Goal: Transaction & Acquisition: Purchase product/service

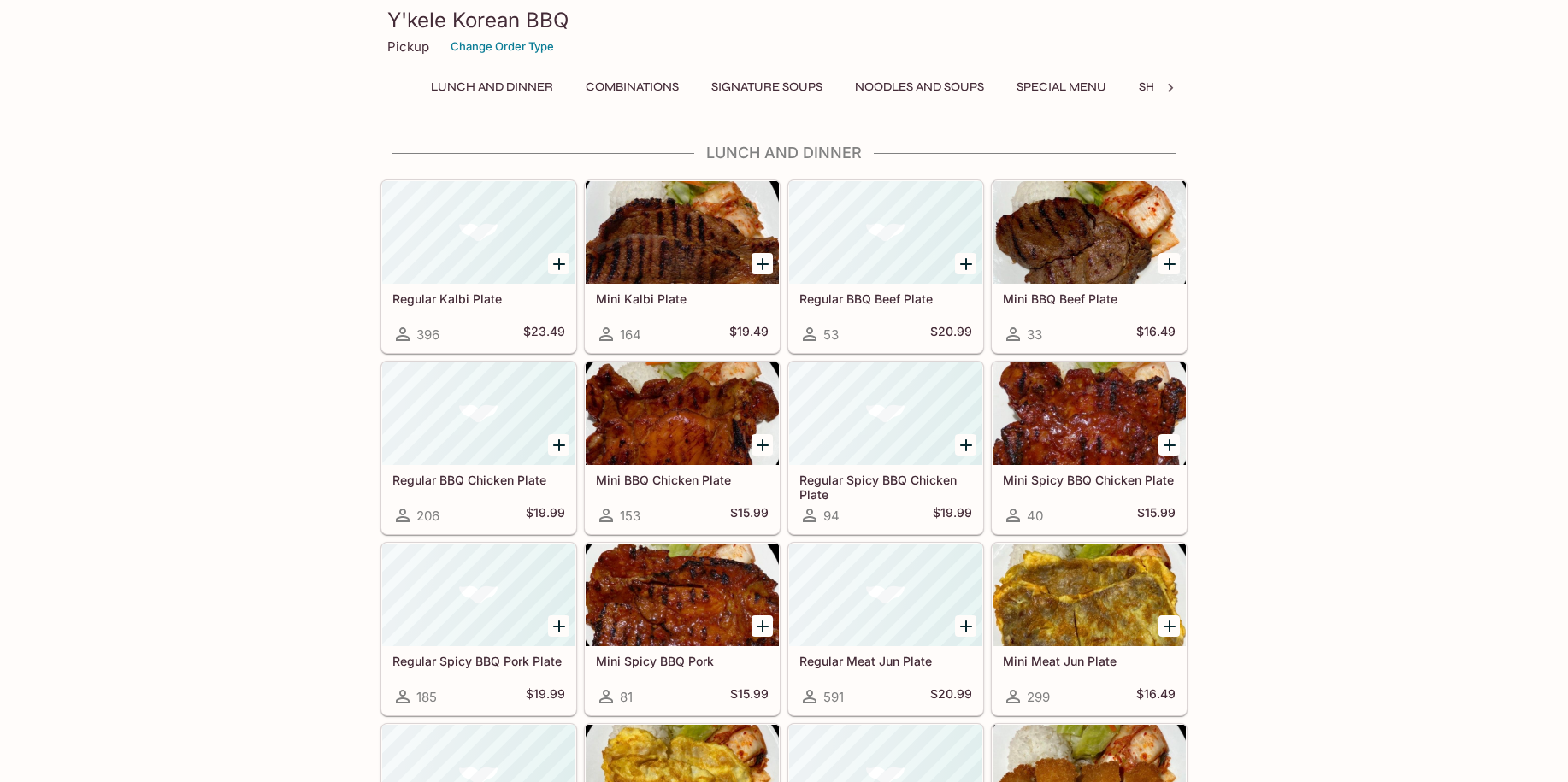
click at [1061, 86] on button "Special Menu" at bounding box center [1061, 87] width 108 height 24
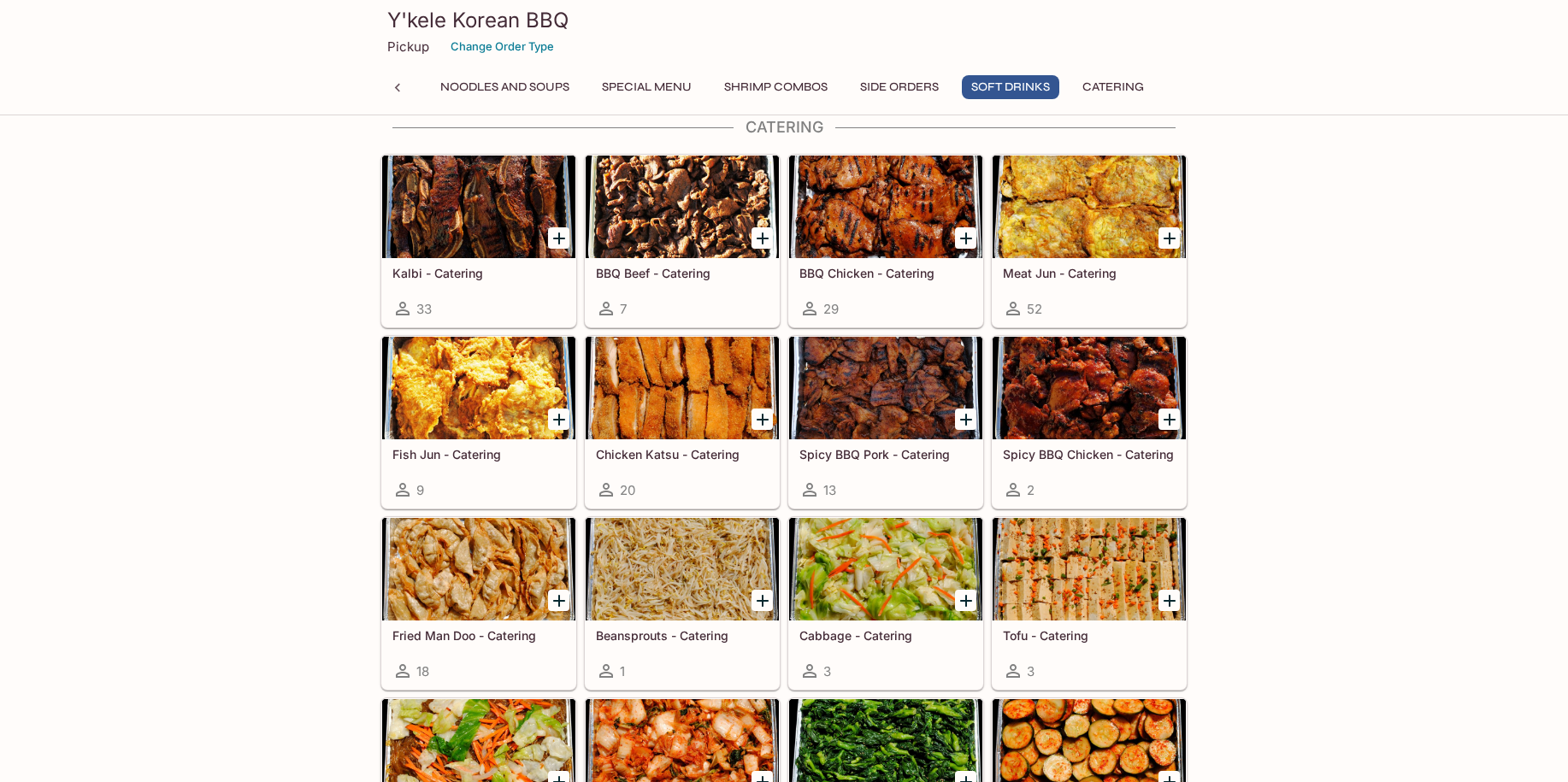
scroll to position [3260, 0]
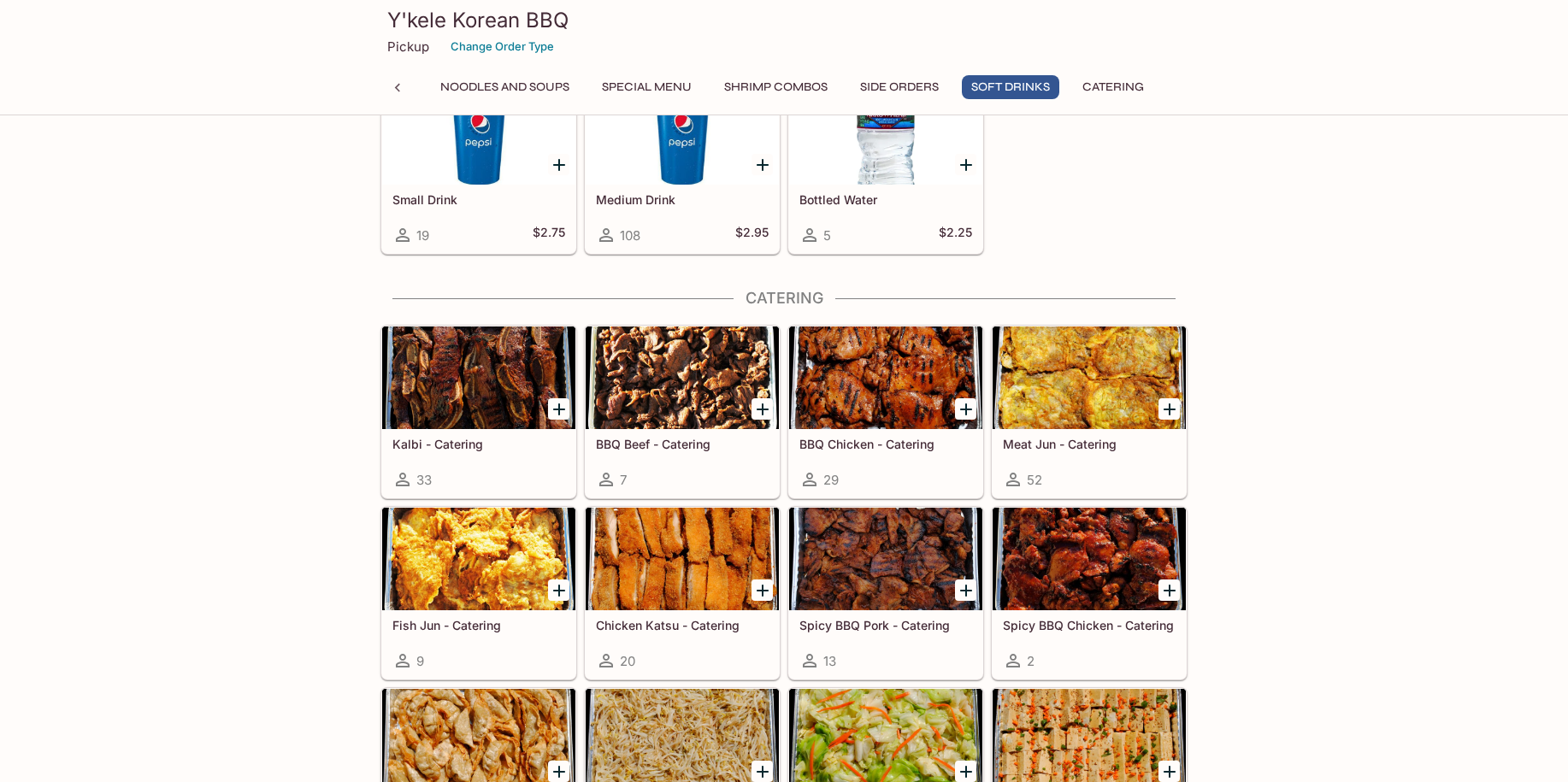
click at [675, 375] on div at bounding box center [681, 378] width 193 height 103
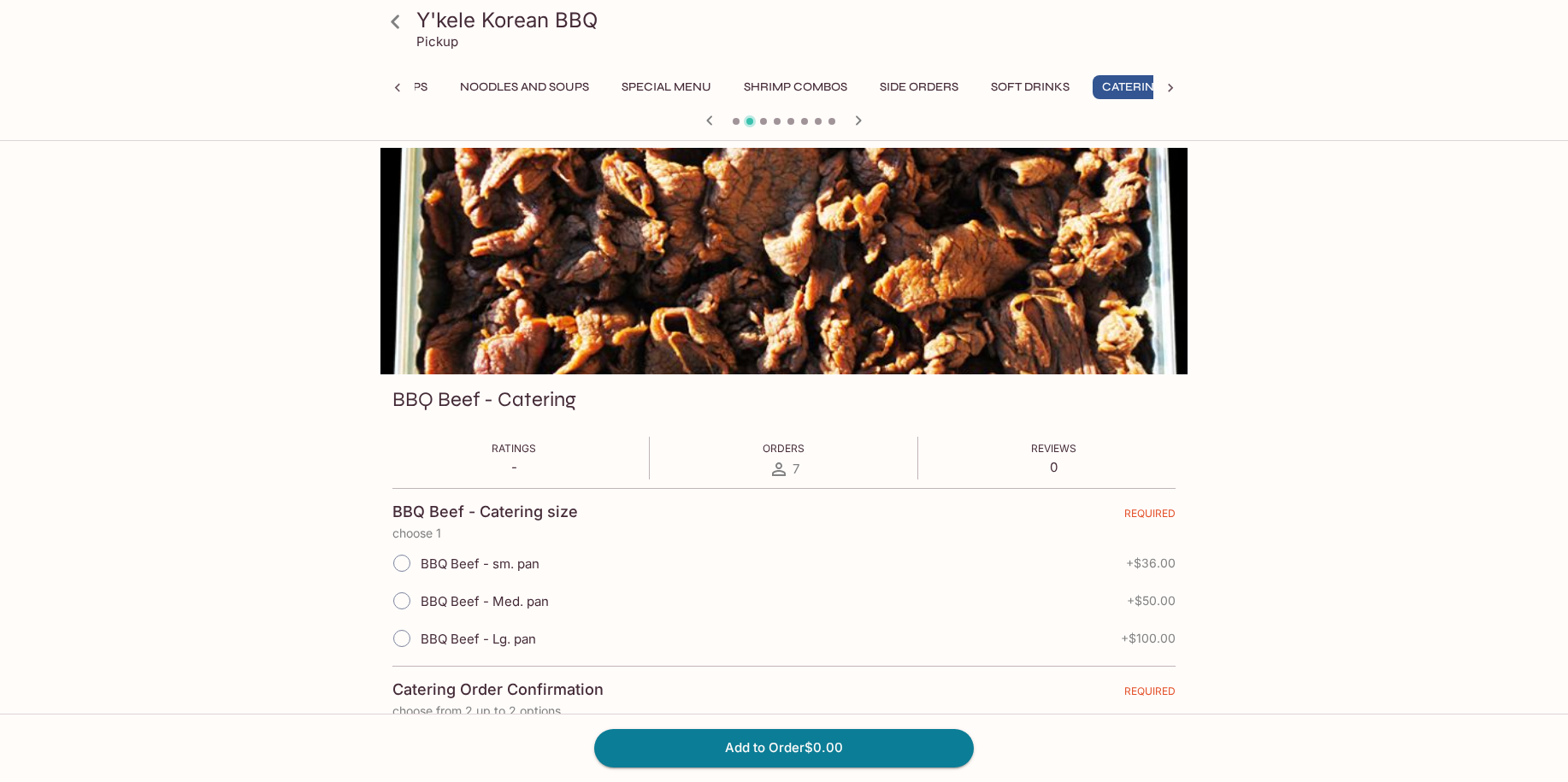
scroll to position [0, 423]
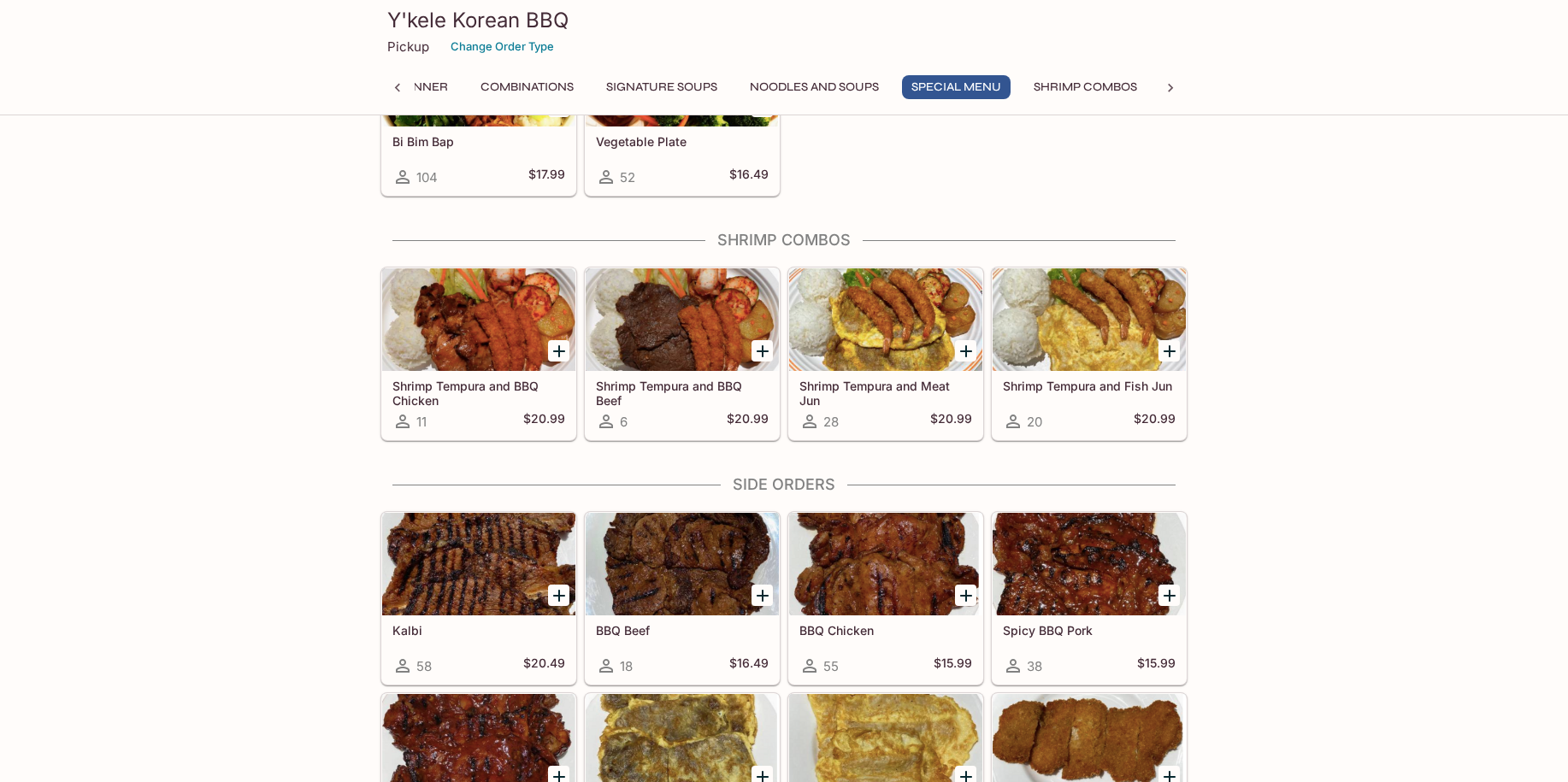
scroll to position [2478, 0]
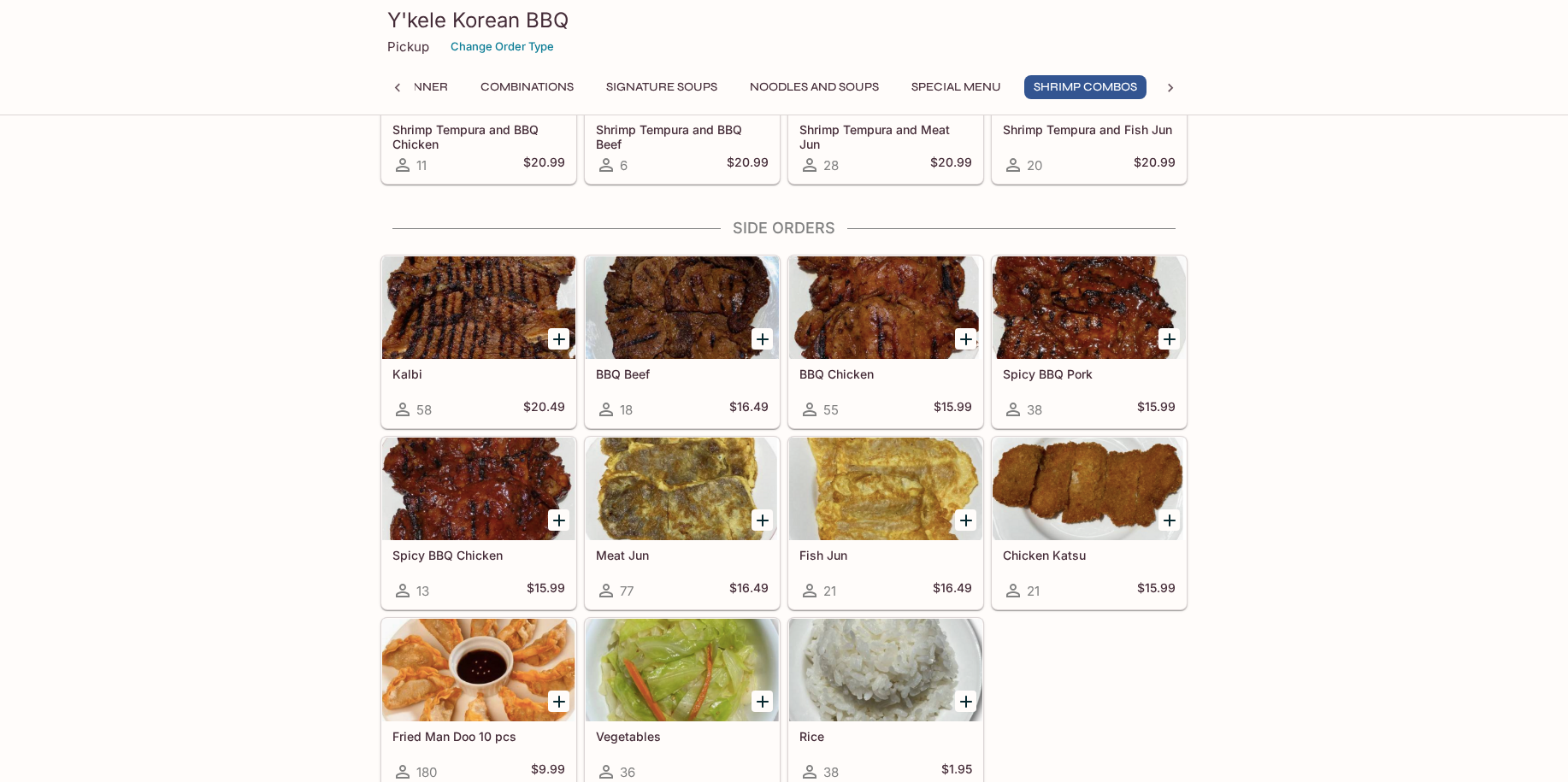
click at [758, 342] on icon "Add BBQ Beef" at bounding box center [763, 340] width 21 height 21
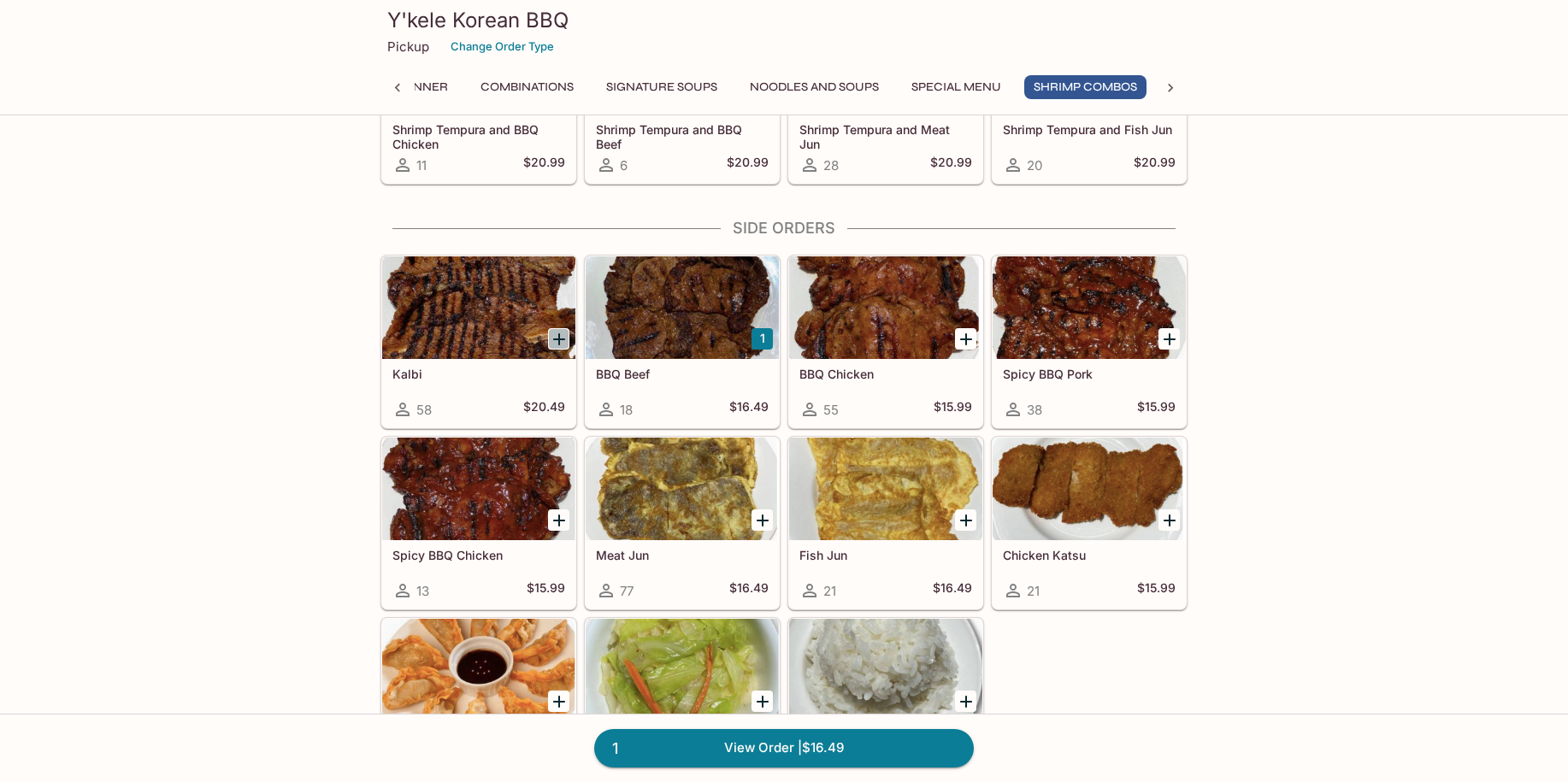
click at [559, 342] on icon "Add Kalbi" at bounding box center [559, 339] width 12 height 12
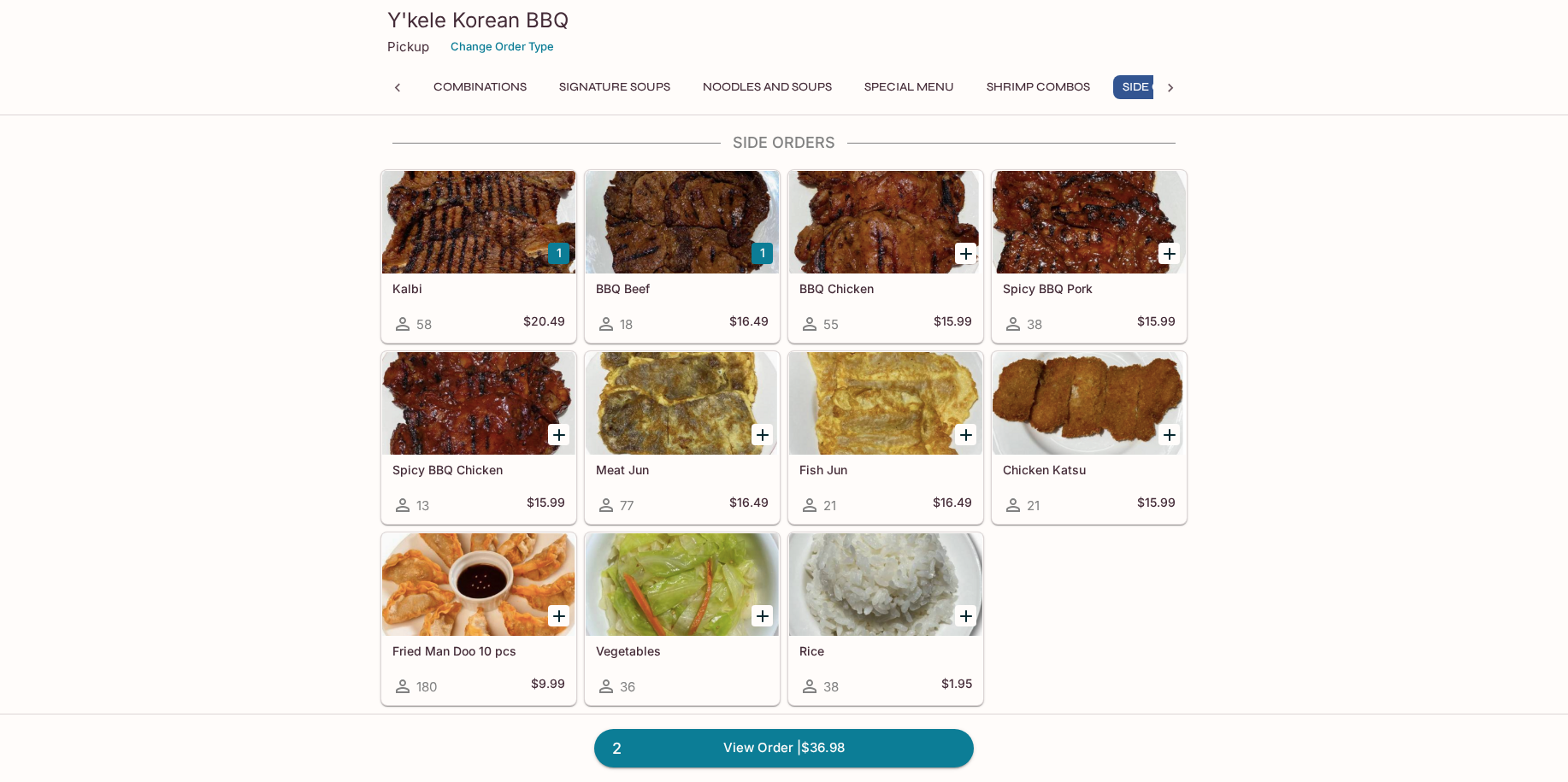
scroll to position [0, 217]
click at [559, 614] on icon "Add Fried Man Doo 10 pcs" at bounding box center [559, 616] width 12 height 12
click at [559, 615] on button "1" at bounding box center [559, 616] width 21 height 21
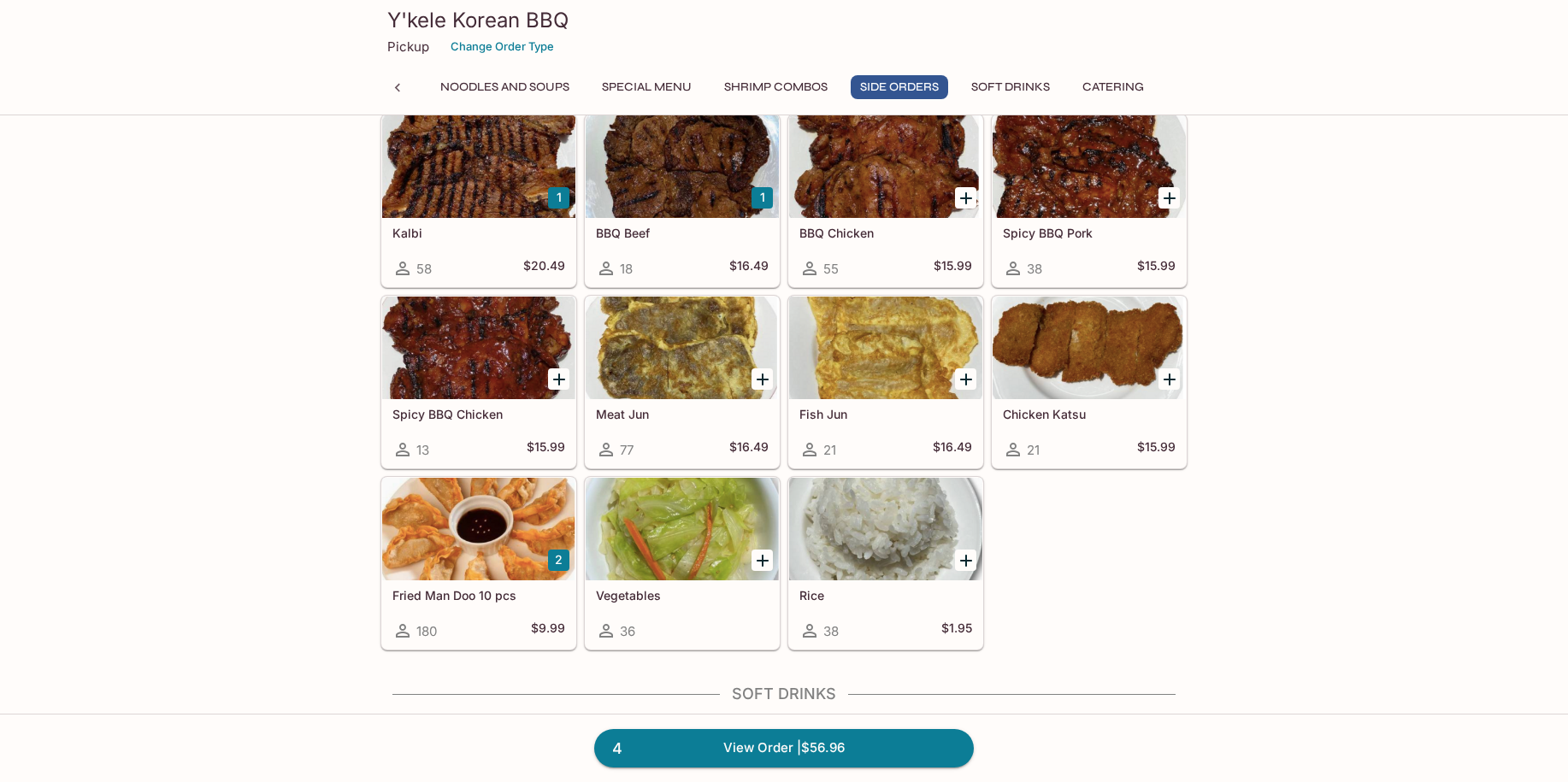
scroll to position [2649, 0]
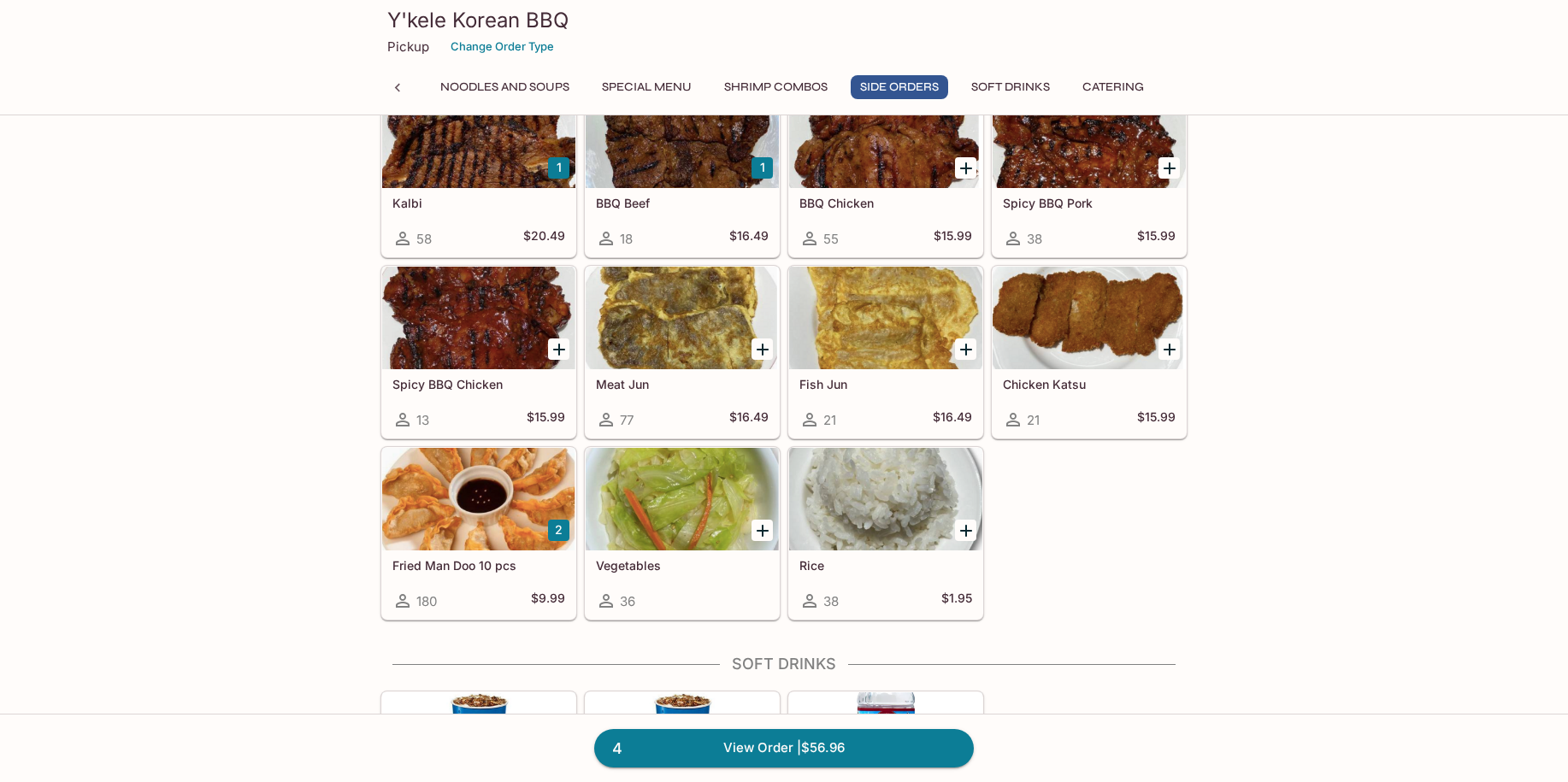
click at [764, 531] on icon "Add Vegetables" at bounding box center [762, 531] width 12 height 12
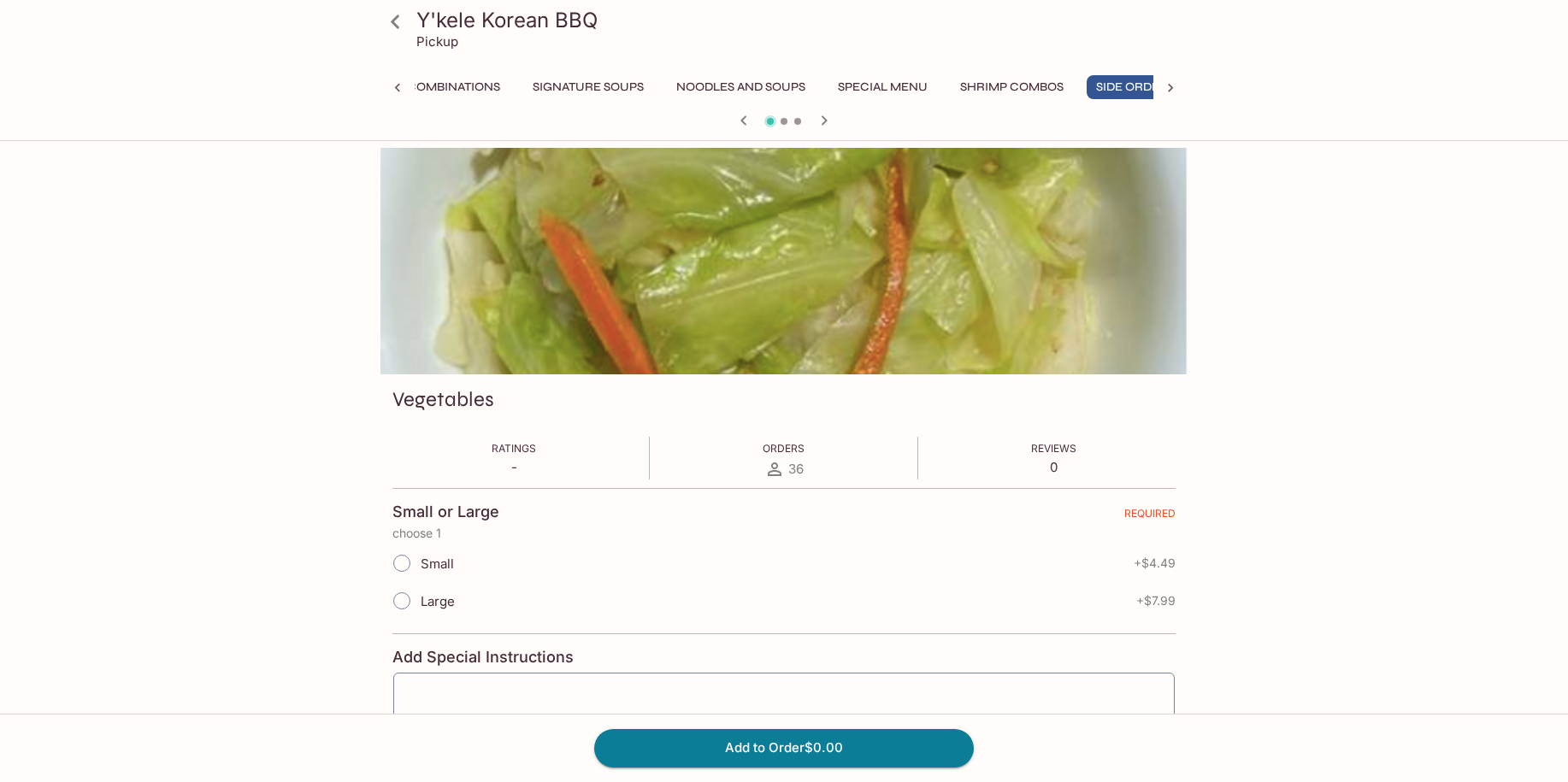
scroll to position [0, 217]
click at [401, 594] on input "Large" at bounding box center [402, 601] width 36 height 36
radio input "true"
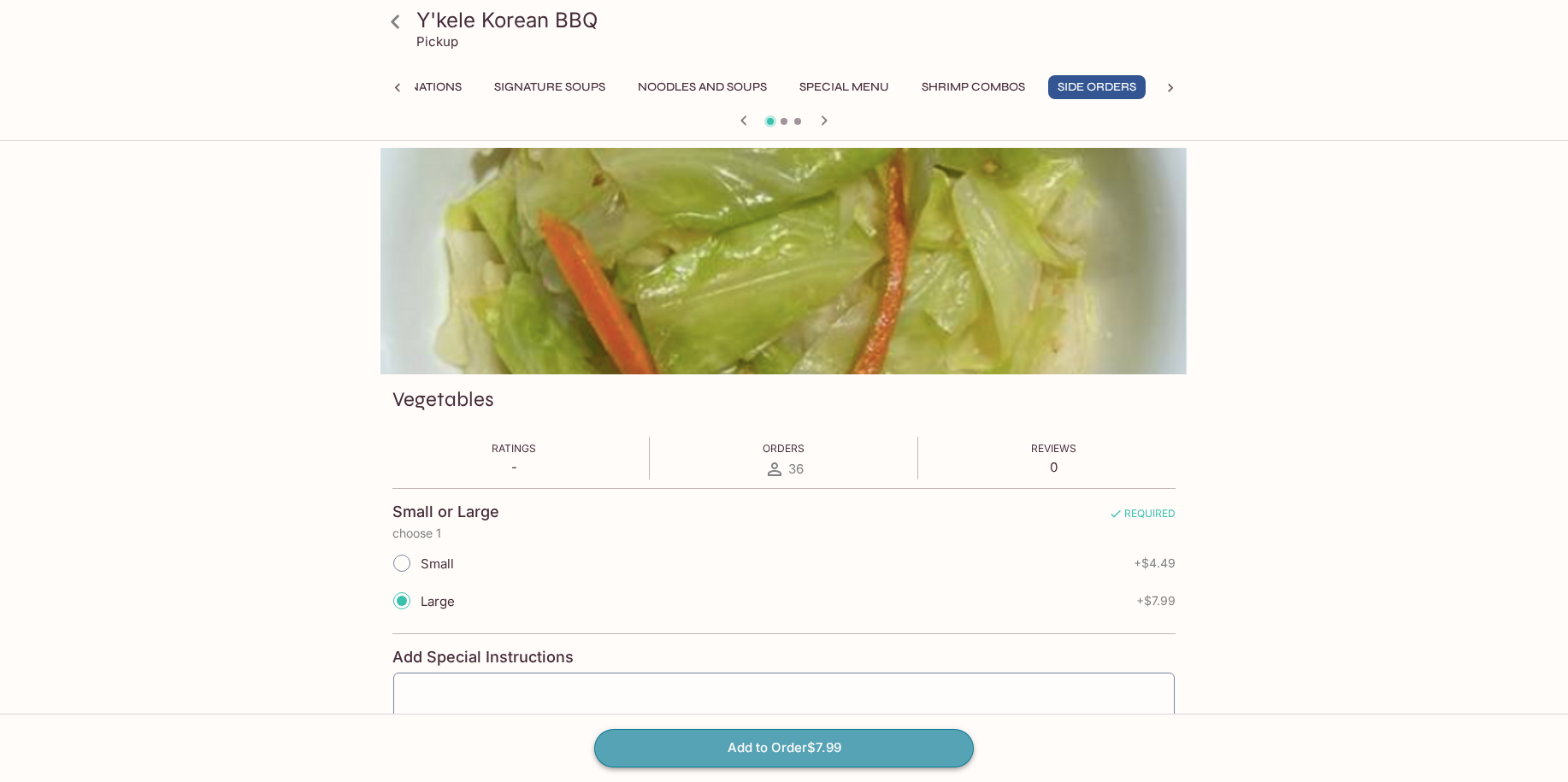
click at [802, 743] on button "Add to Order $7.99" at bounding box center [783, 748] width 380 height 38
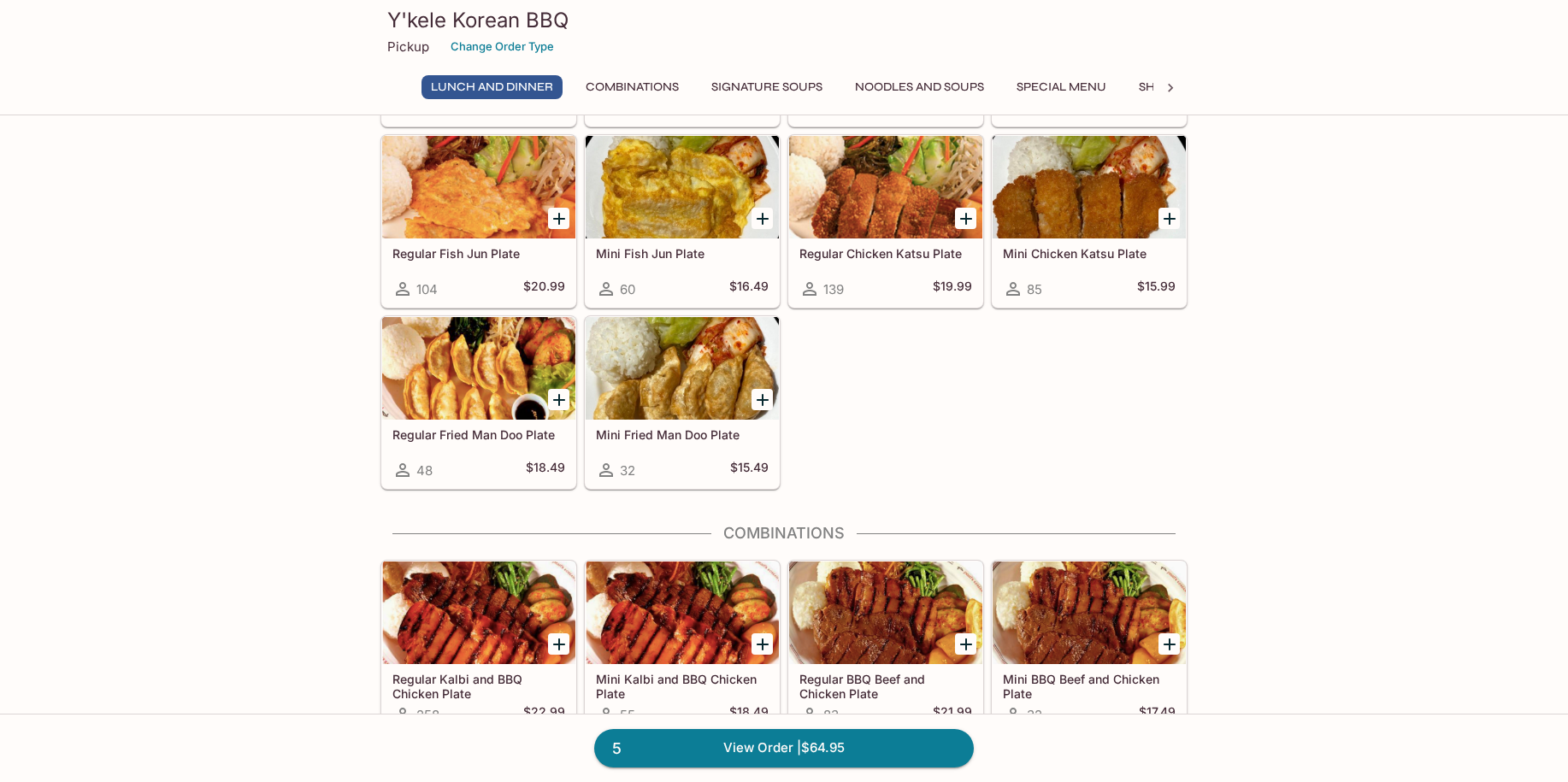
scroll to position [940, 0]
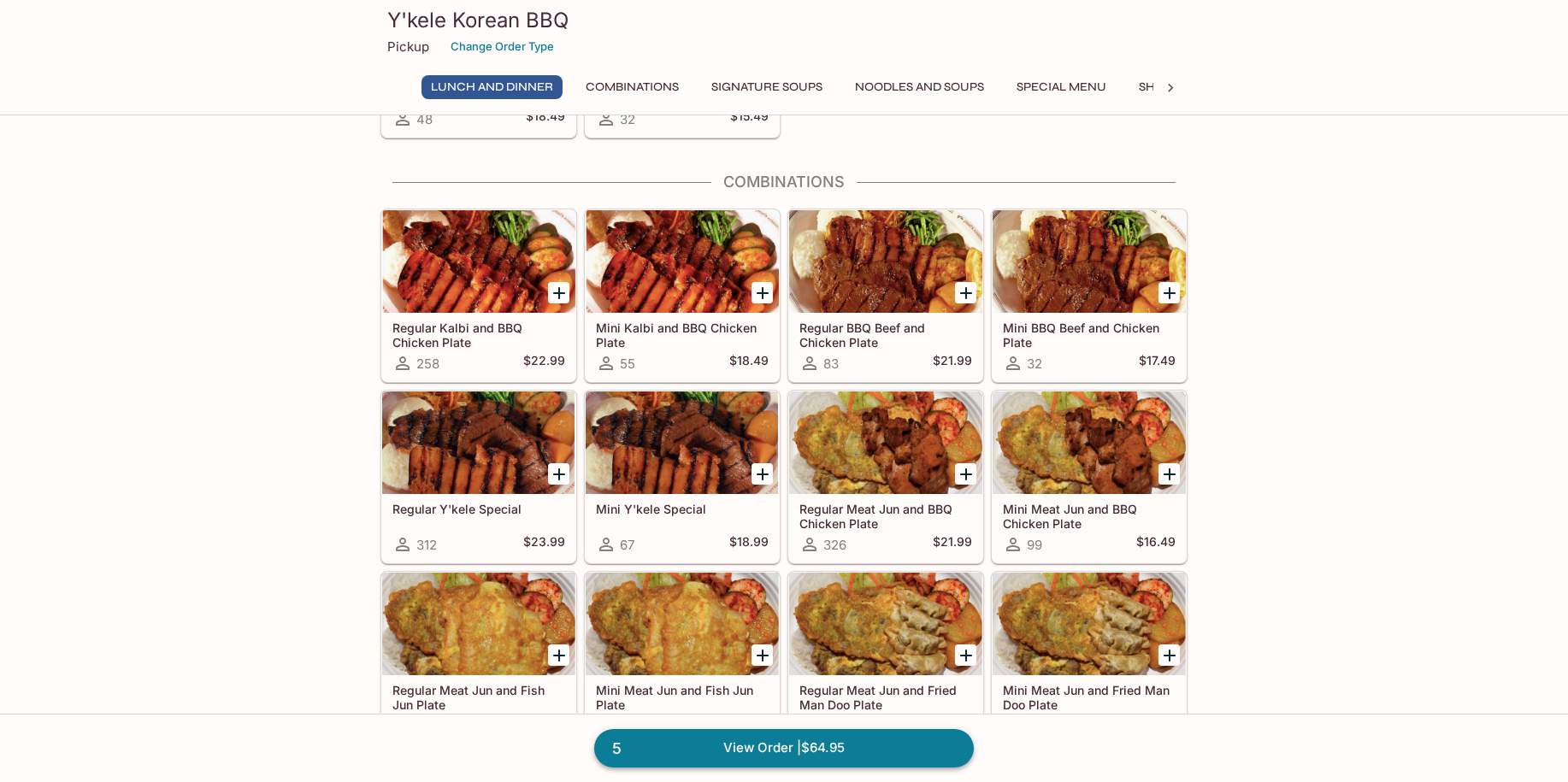
click at [672, 749] on link "5 View Order | $64.95" at bounding box center [783, 748] width 380 height 38
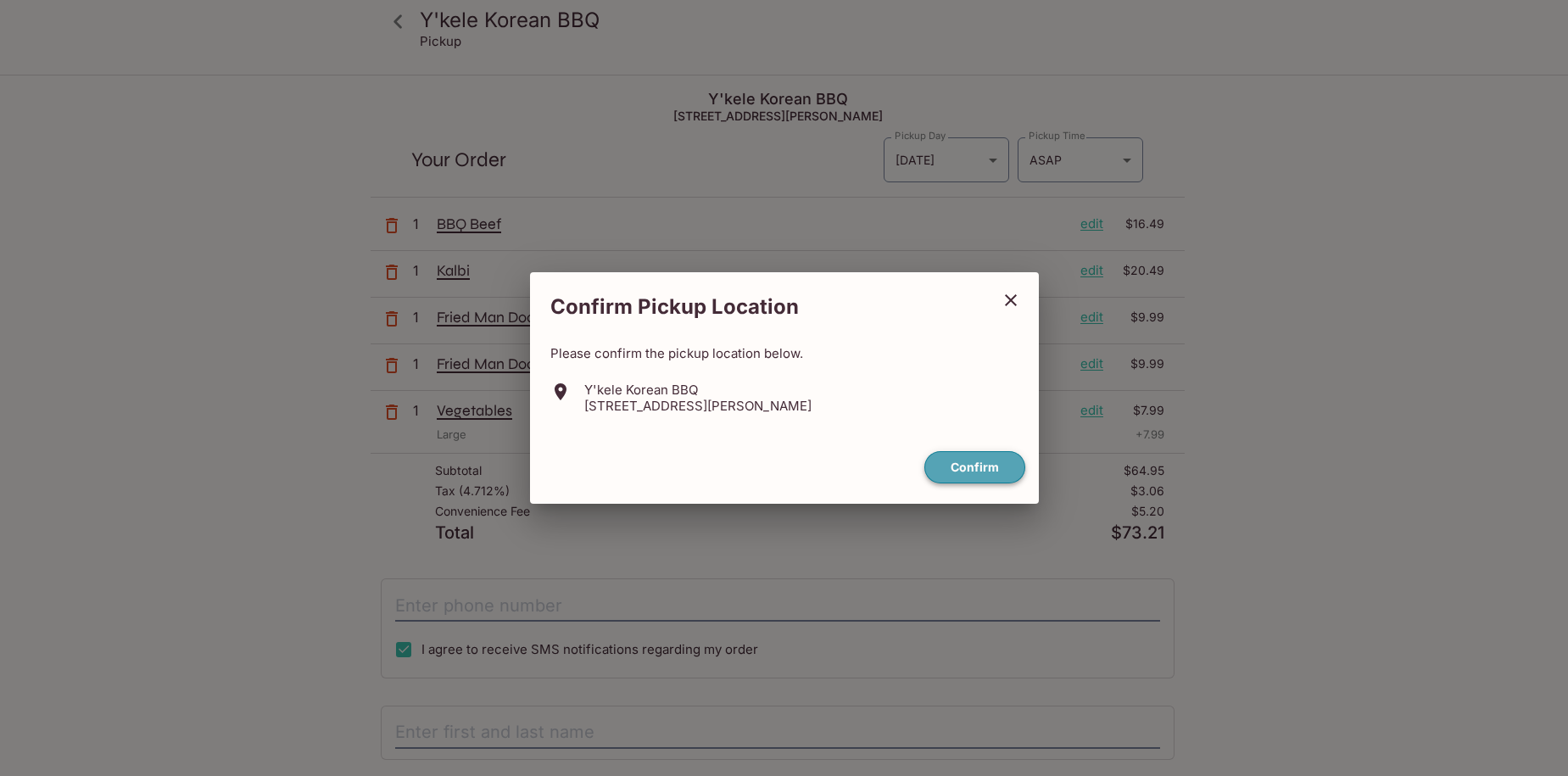
click at [960, 461] on button "Confirm" at bounding box center [974, 467] width 101 height 33
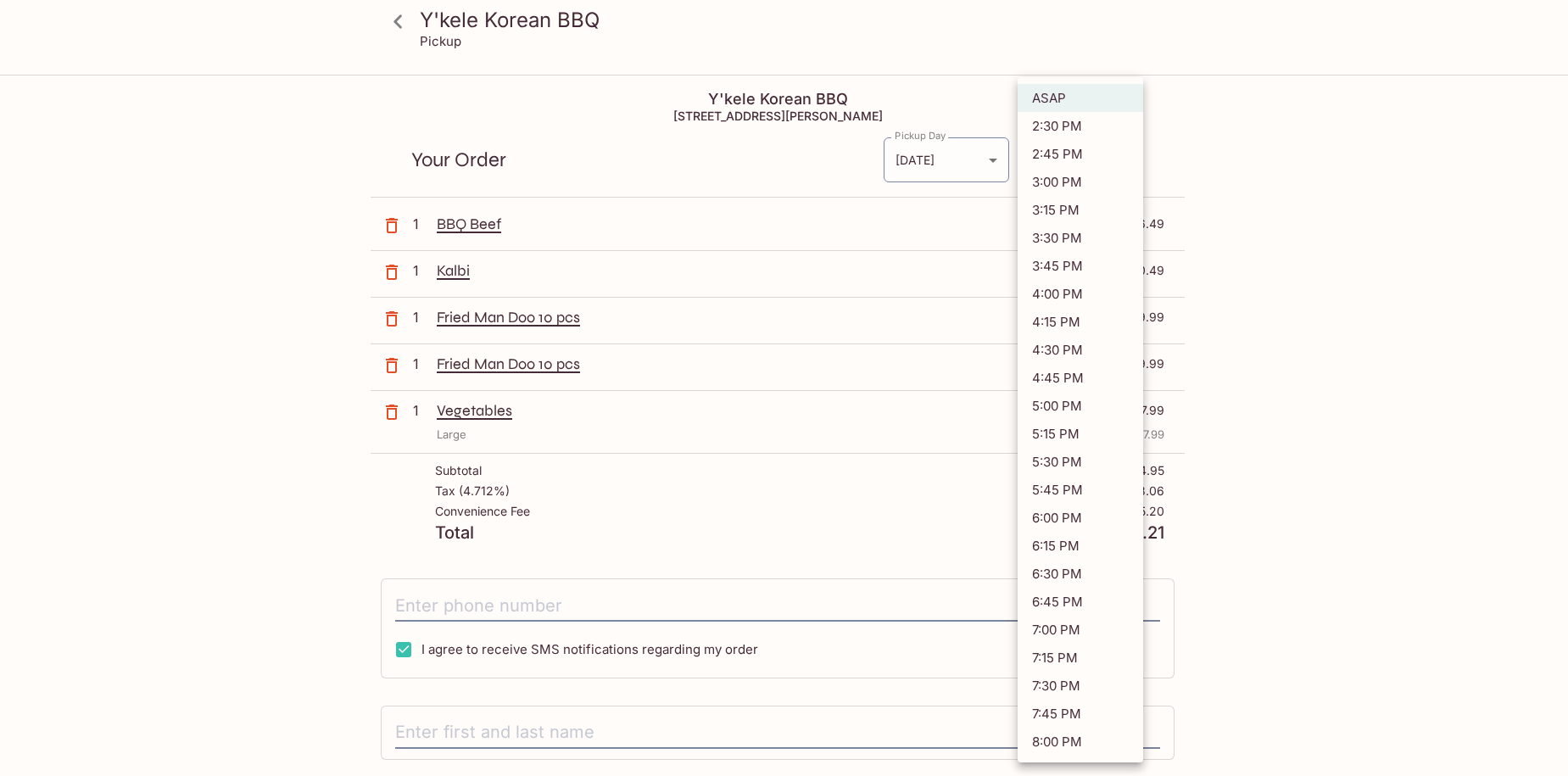
click at [1126, 160] on body "Y'kele Korean BBQ Pickup Y'kele Korean BBQ 94-[STREET_ADDRESS] Your Order Picku…" at bounding box center [784, 464] width 1568 height 776
click at [1057, 548] on li "6:15 PM" at bounding box center [1080, 546] width 126 height 28
type input "[DATE]T04:15:56.846180Z"
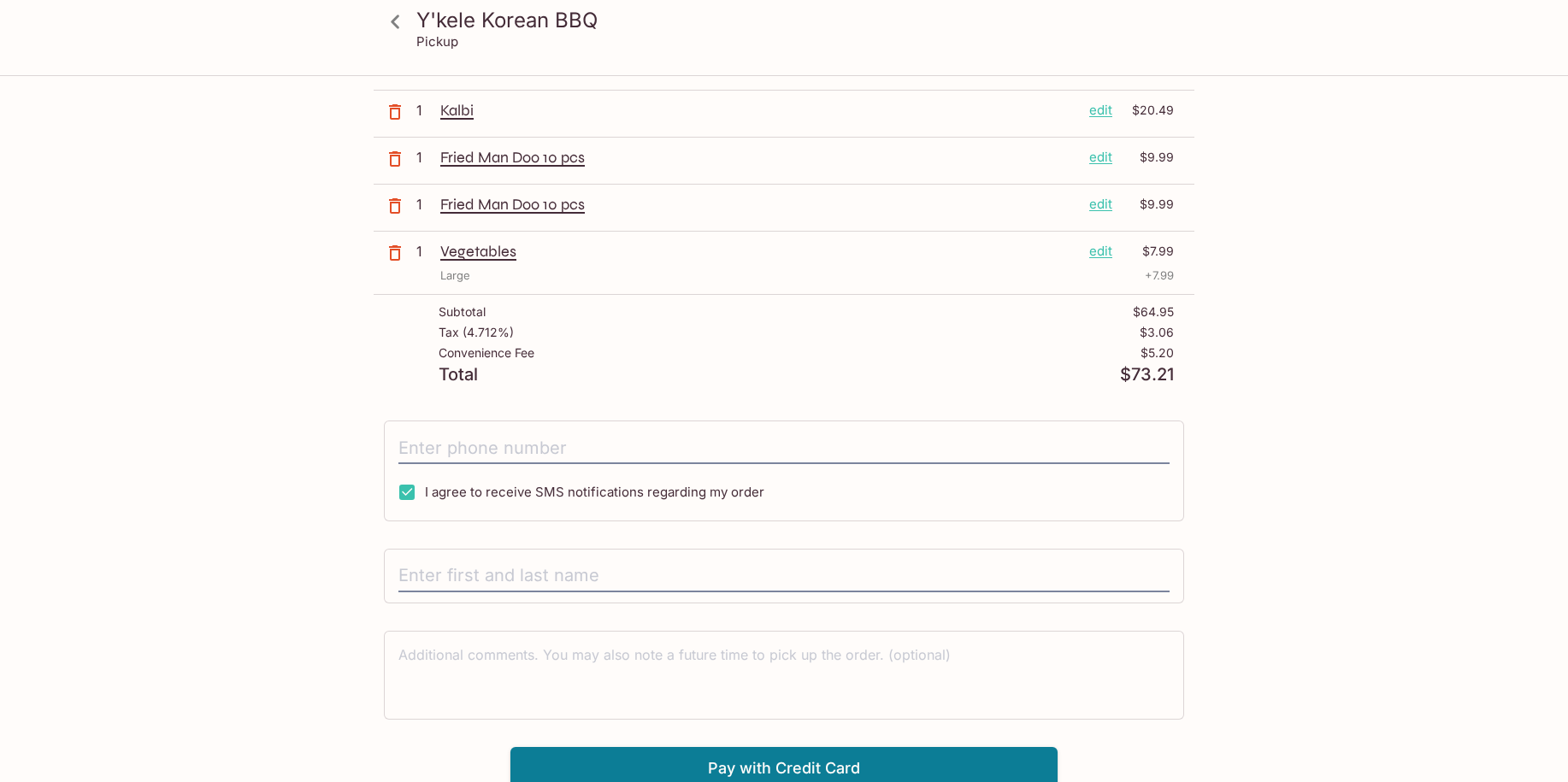
scroll to position [169, 0]
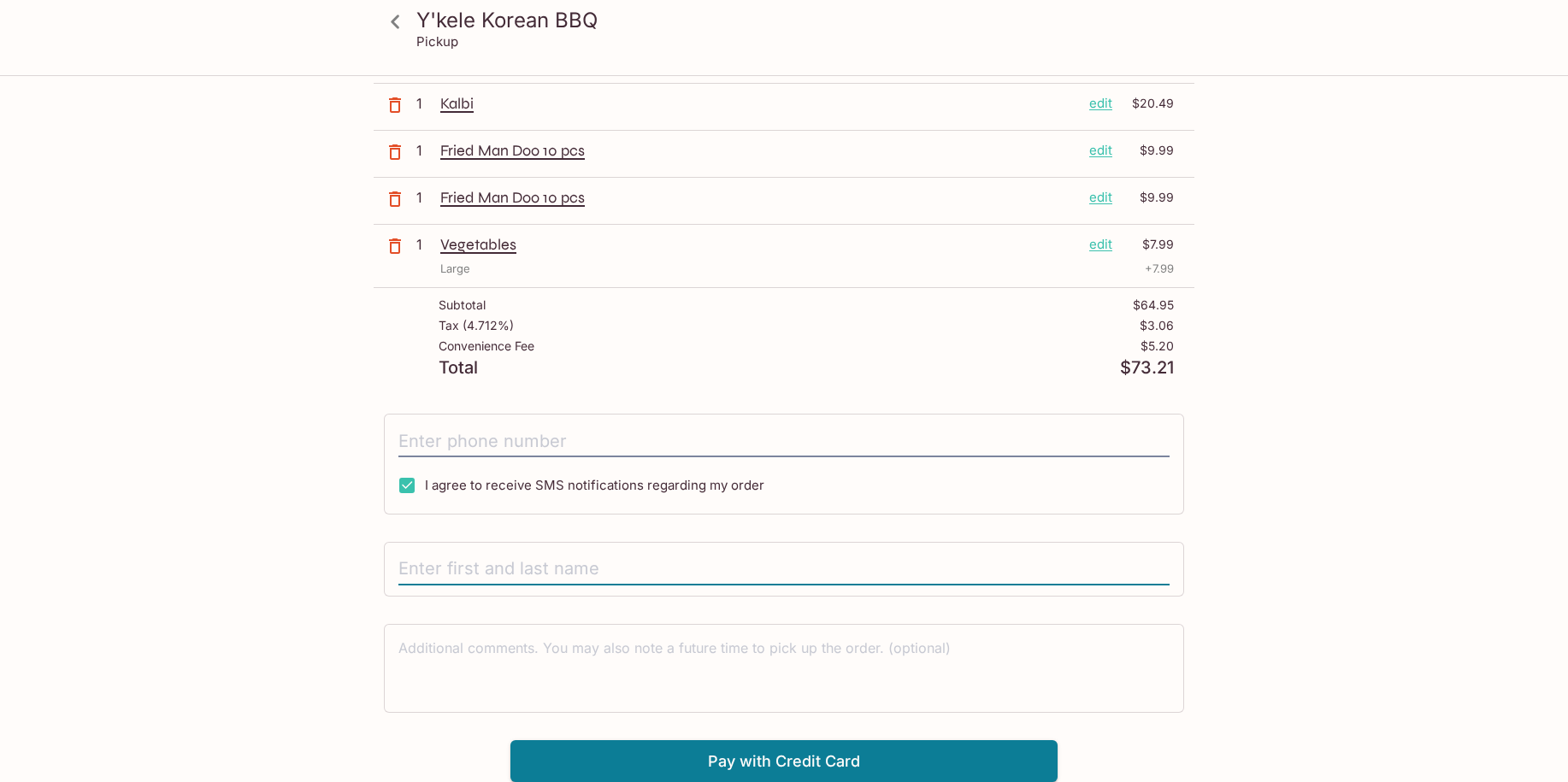
click at [543, 560] on input "text" at bounding box center [784, 569] width 771 height 32
type input "[PERSON_NAME]"
click at [824, 765] on button "Pay with Credit Card" at bounding box center [783, 761] width 547 height 43
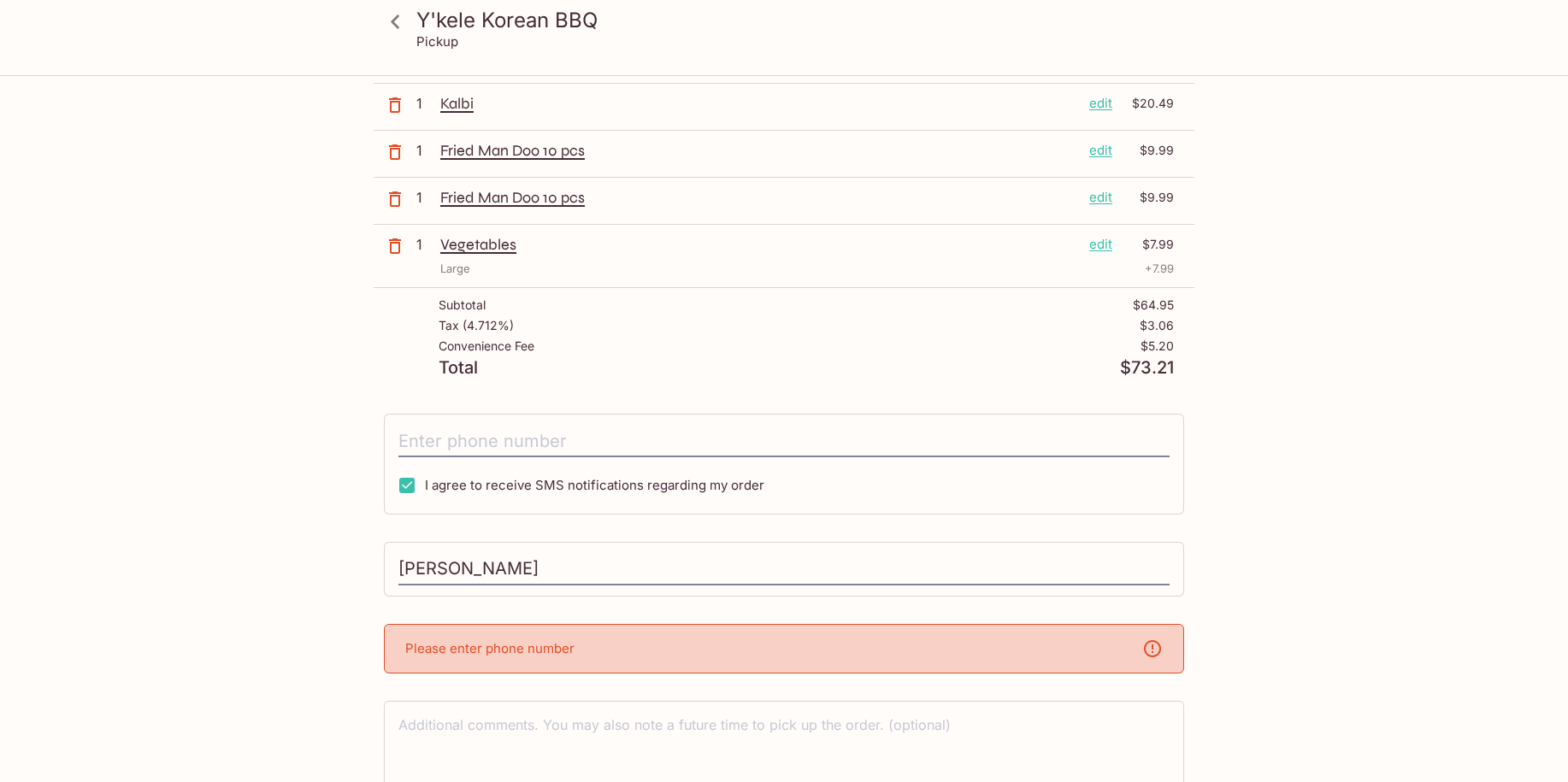
click at [673, 642] on div "Please enter phone number" at bounding box center [783, 649] width 800 height 49
click at [1052, 658] on div "Please enter phone number" at bounding box center [783, 649] width 800 height 49
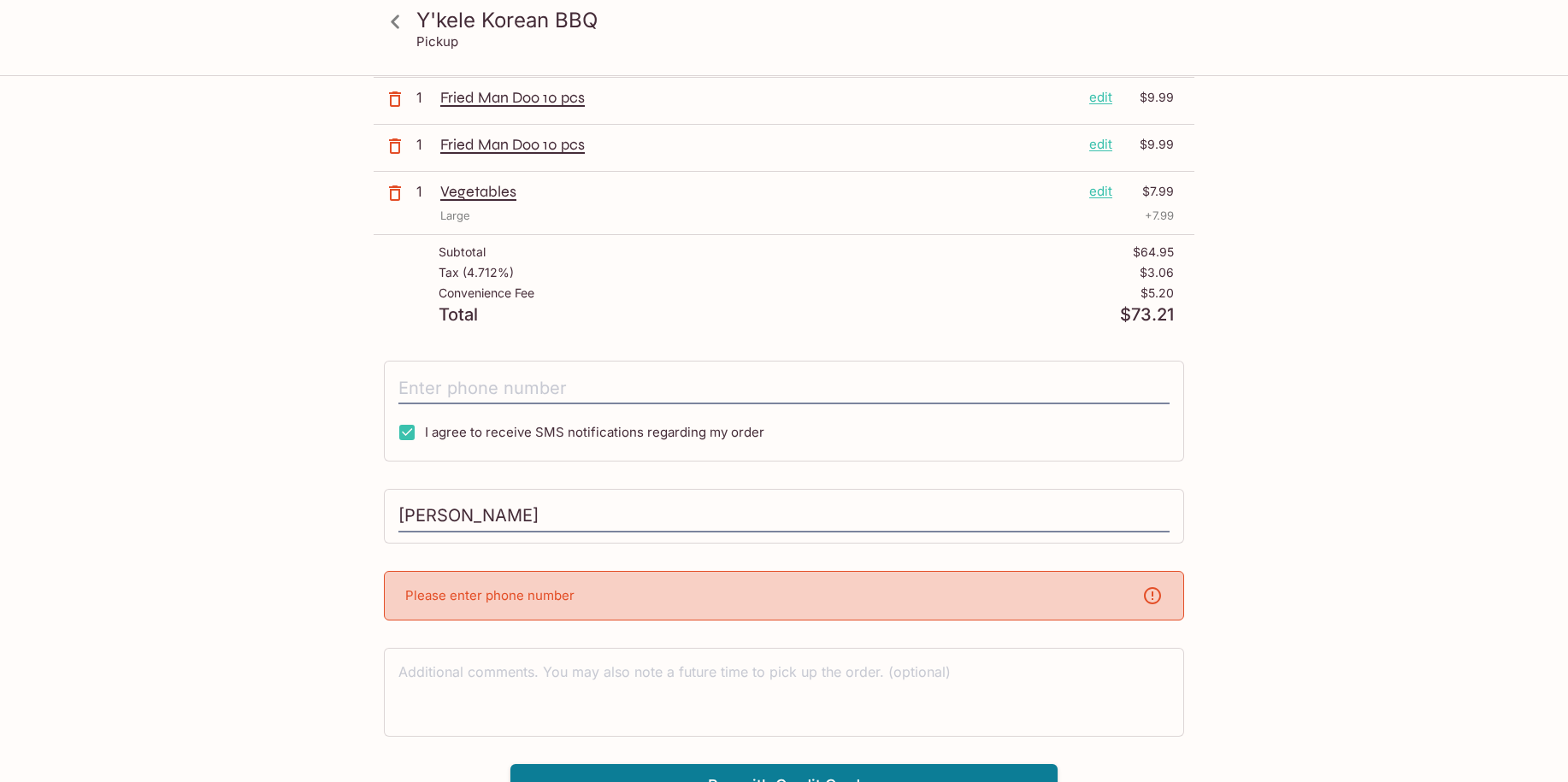
scroll to position [246, 0]
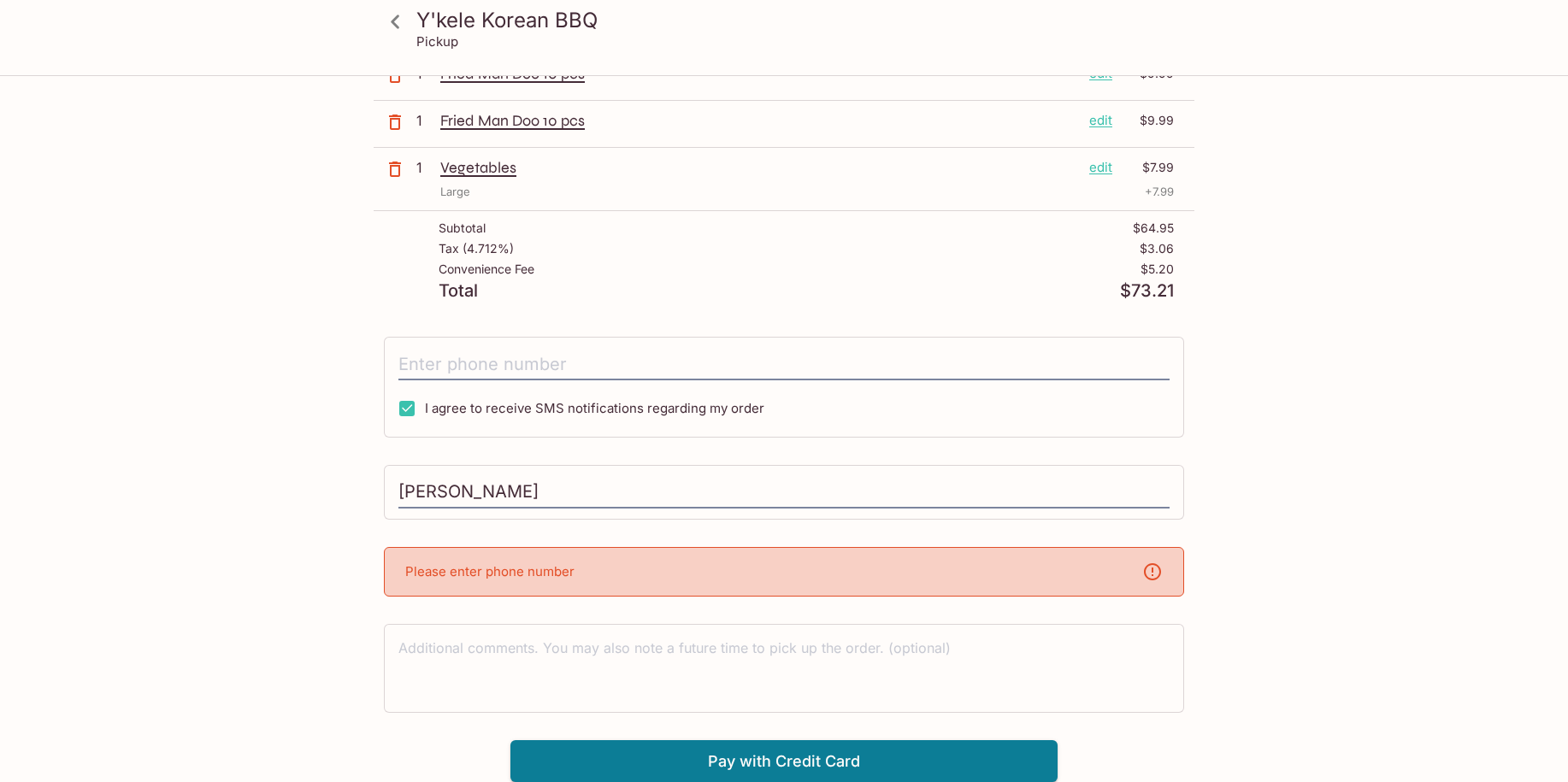
click at [476, 583] on div "Please enter phone number" at bounding box center [783, 572] width 800 height 49
click at [480, 566] on p "Please enter phone number" at bounding box center [490, 571] width 169 height 16
click at [1155, 568] on icon at bounding box center [1152, 572] width 21 height 21
click at [1150, 576] on icon at bounding box center [1152, 572] width 21 height 21
click at [497, 664] on textarea at bounding box center [784, 668] width 771 height 59
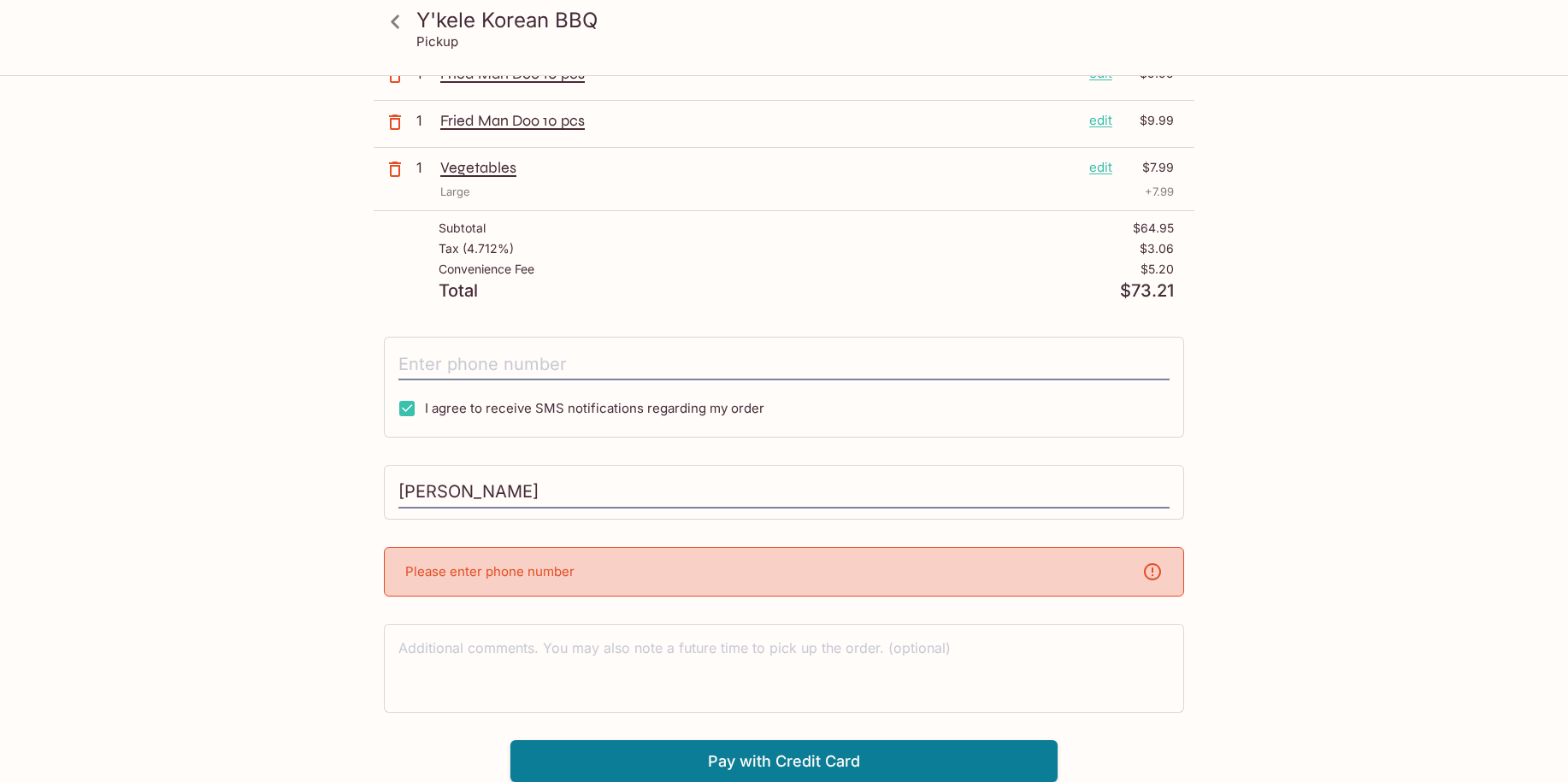
click at [444, 568] on p "Please enter phone number" at bounding box center [490, 571] width 169 height 16
click at [687, 766] on button "Pay with Credit Card" at bounding box center [783, 761] width 547 height 43
click at [719, 559] on div "Please enter phone number" at bounding box center [783, 572] width 800 height 49
drag, startPoint x: 509, startPoint y: 571, endPoint x: 497, endPoint y: 575, distance: 12.6
click at [509, 573] on p "Please enter phone number" at bounding box center [490, 571] width 169 height 16
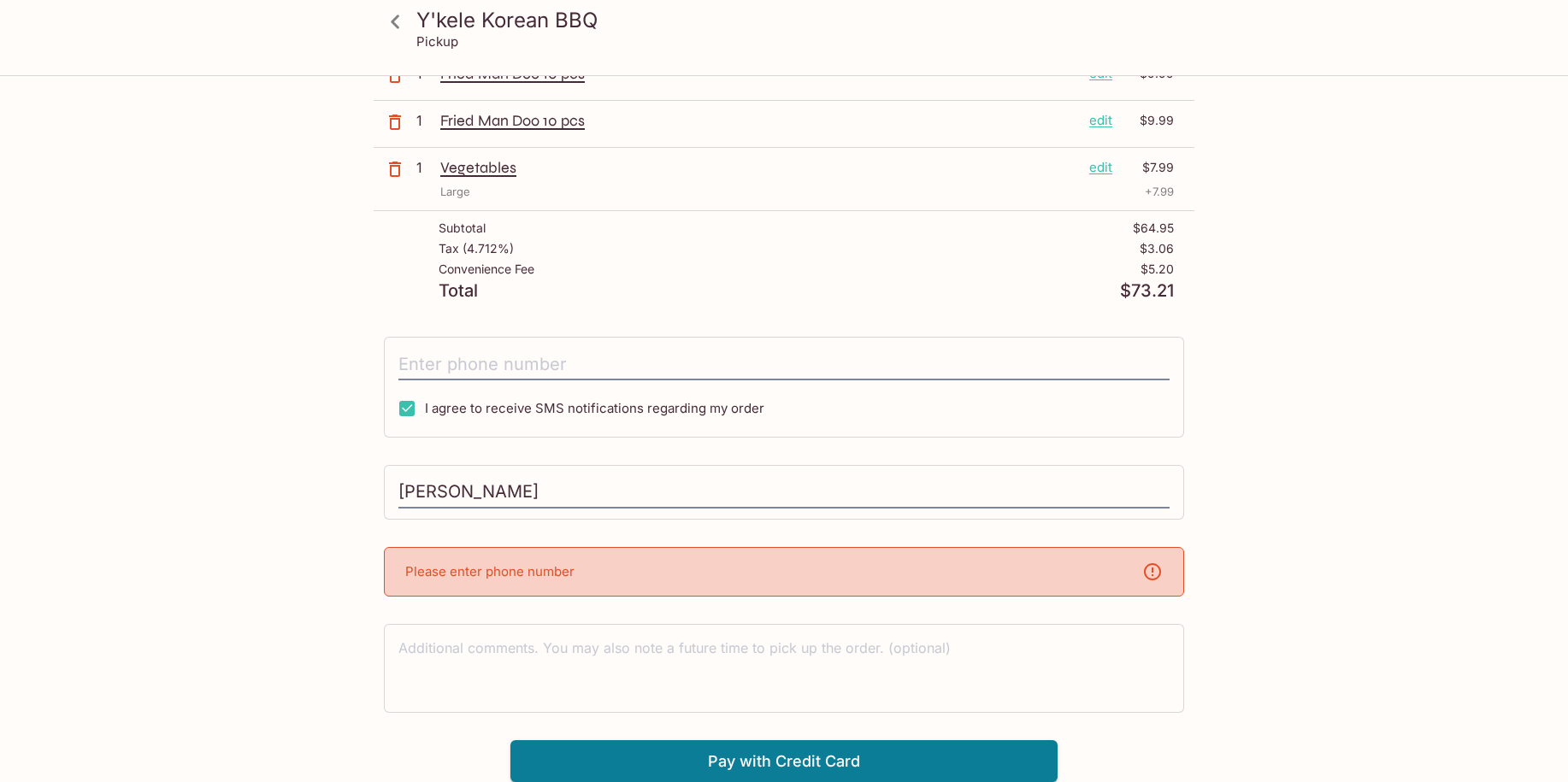
click at [475, 577] on p "Please enter phone number" at bounding box center [490, 571] width 169 height 16
click at [439, 576] on p "Please enter phone number" at bounding box center [490, 571] width 169 height 16
click at [434, 576] on p "Please enter phone number" at bounding box center [490, 571] width 169 height 16
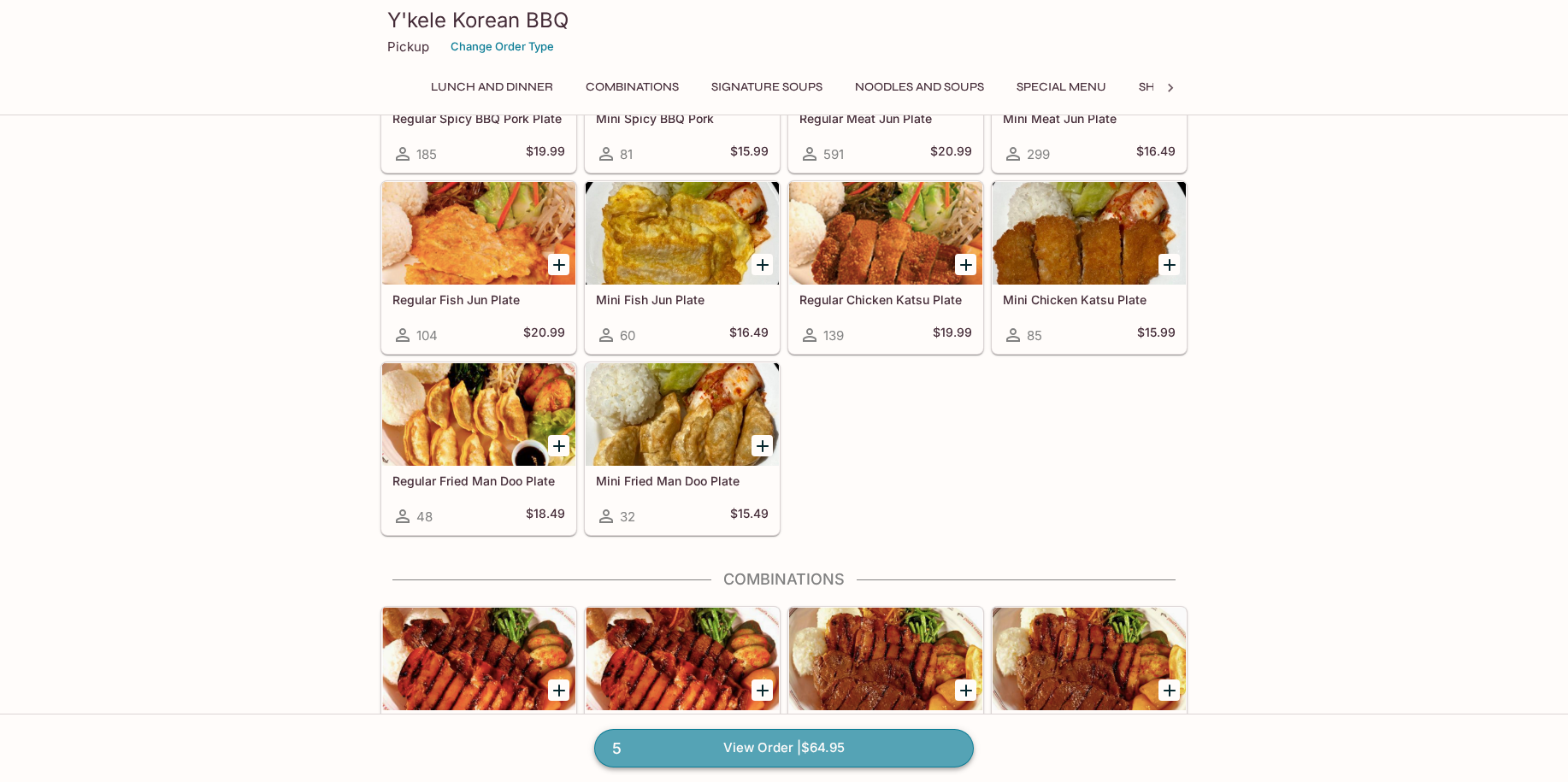
click at [859, 745] on link "5 View Order | $64.95" at bounding box center [783, 748] width 380 height 38
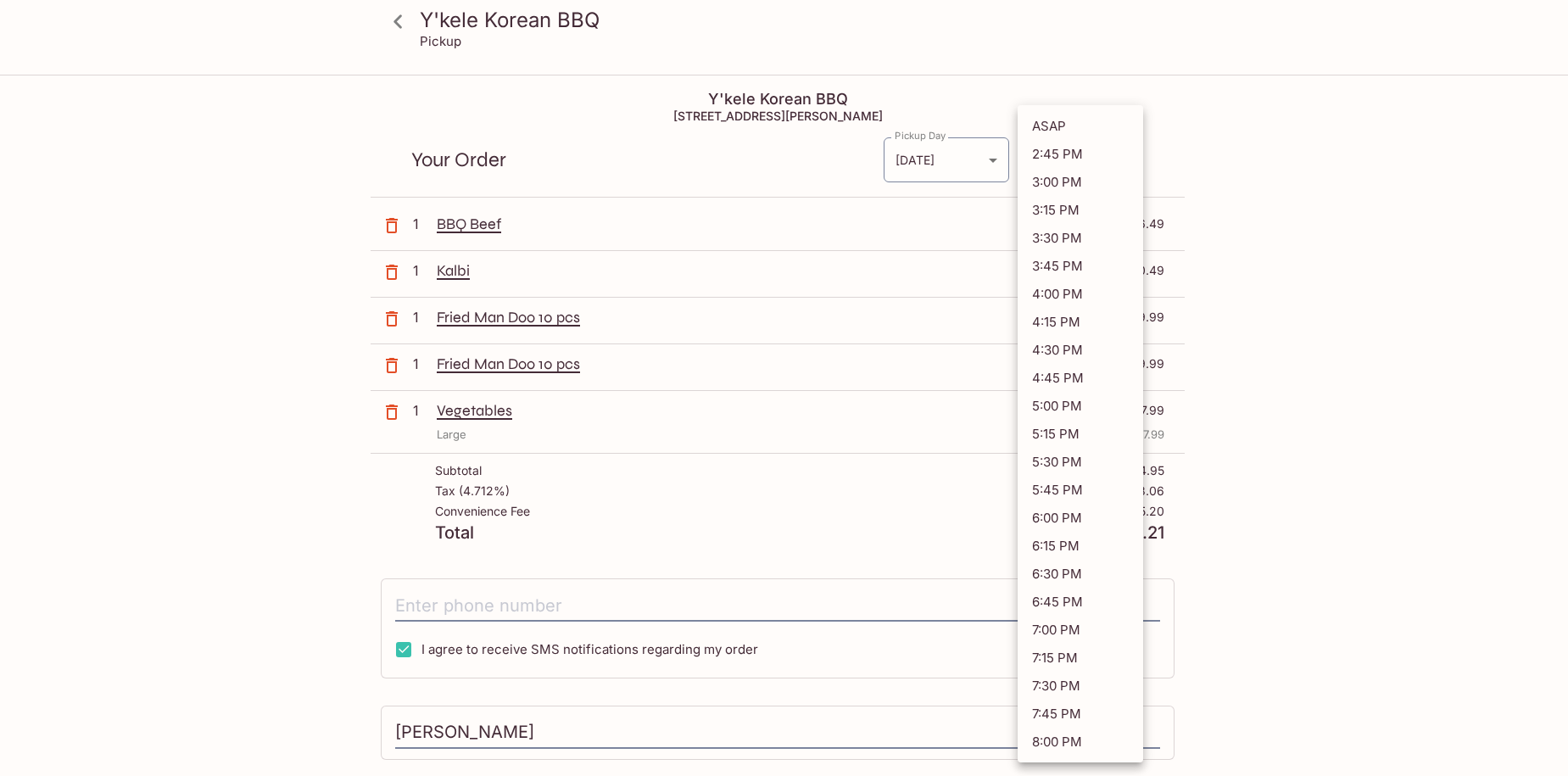
click at [1084, 158] on body "Y'kele Korean BBQ Pickup Y'kele Korean BBQ 94-[STREET_ADDRESS] Your Order Picku…" at bounding box center [784, 464] width 1568 height 776
click at [1050, 547] on li "6:15 PM" at bounding box center [1080, 546] width 126 height 28
type input "[DATE]T04:15:51.000000Z"
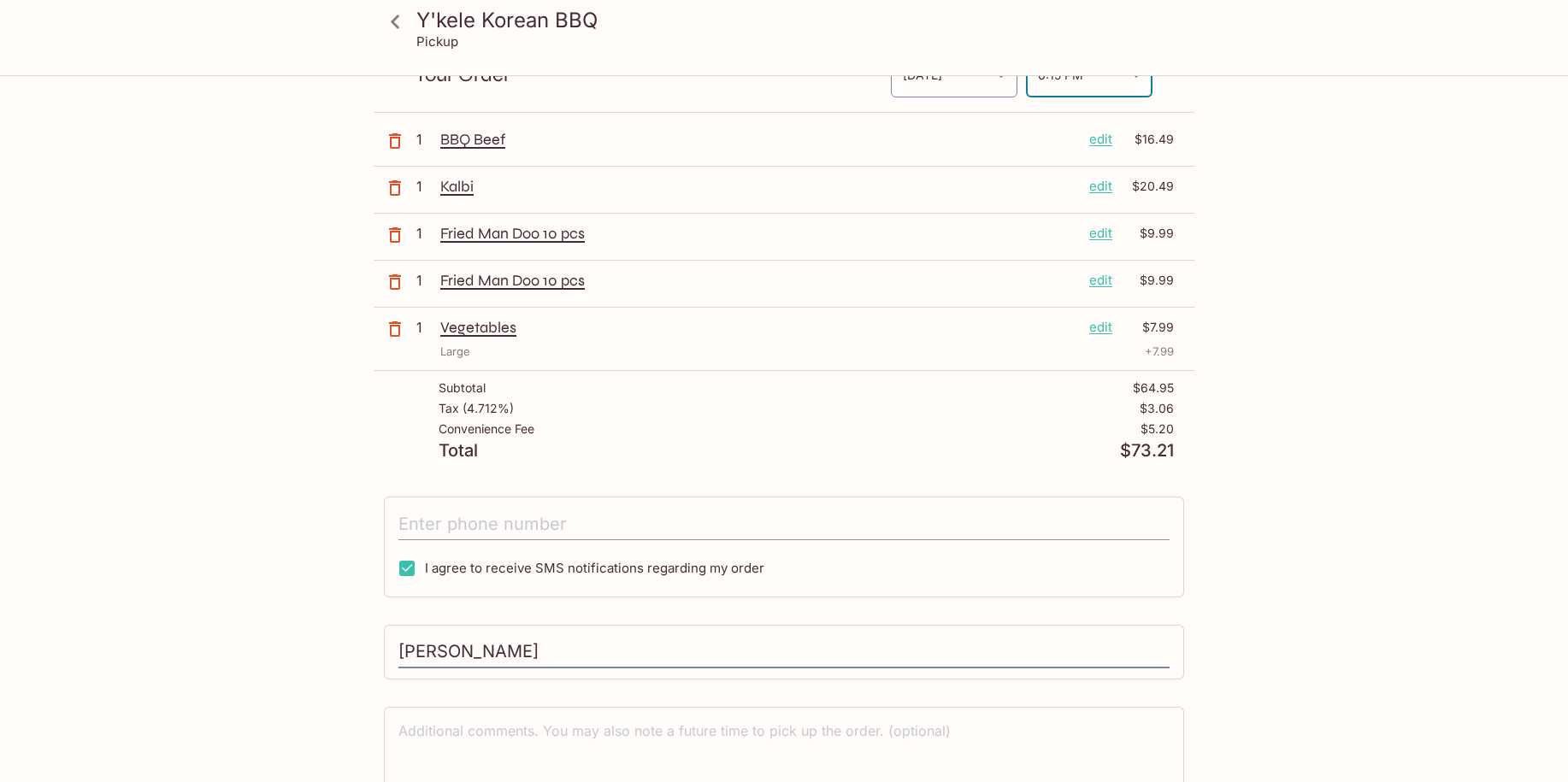
scroll to position [169, 0]
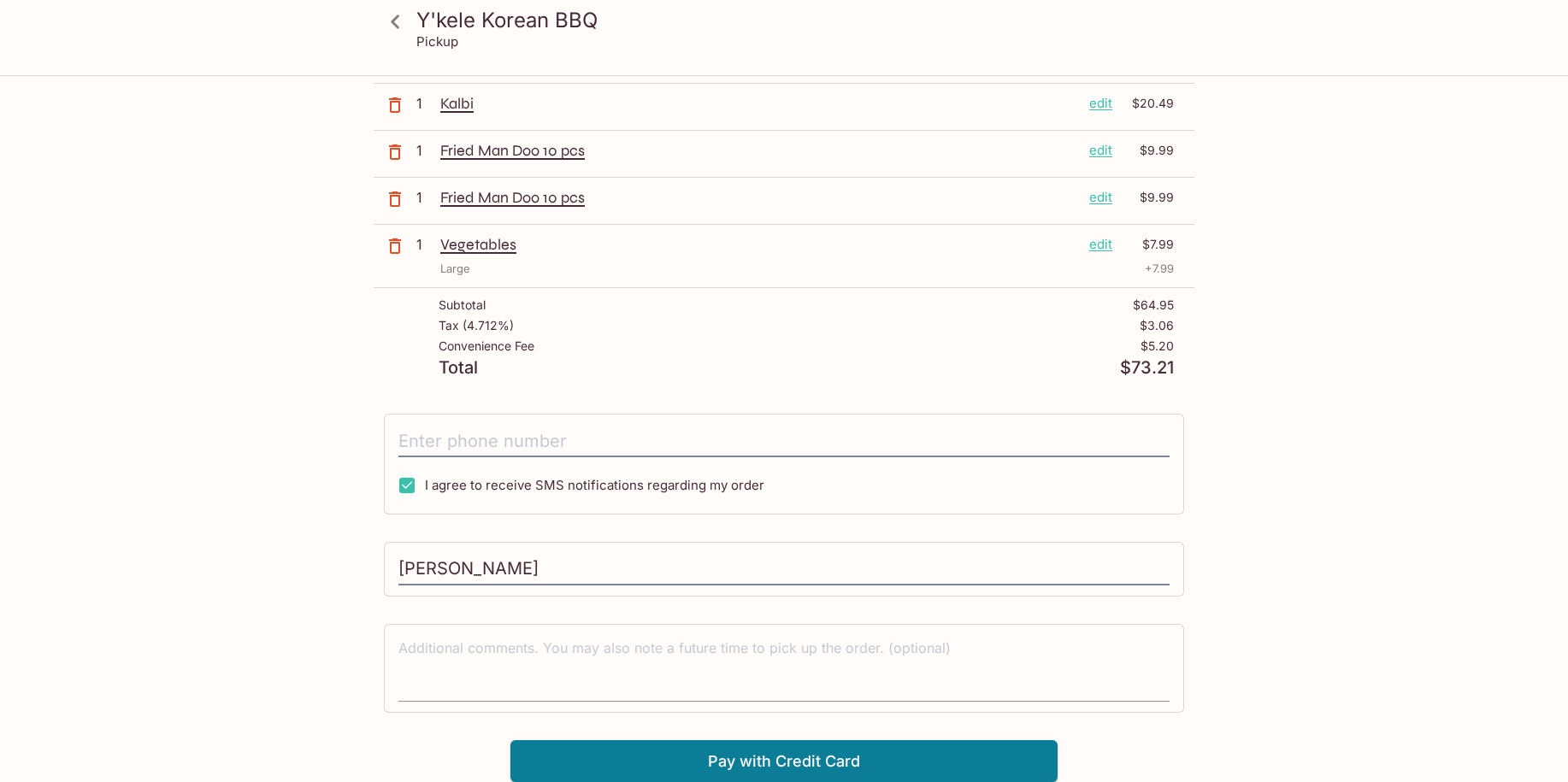
click at [555, 656] on textarea at bounding box center [784, 668] width 771 height 59
click at [751, 753] on button "Pay with Credit Card" at bounding box center [783, 761] width 547 height 43
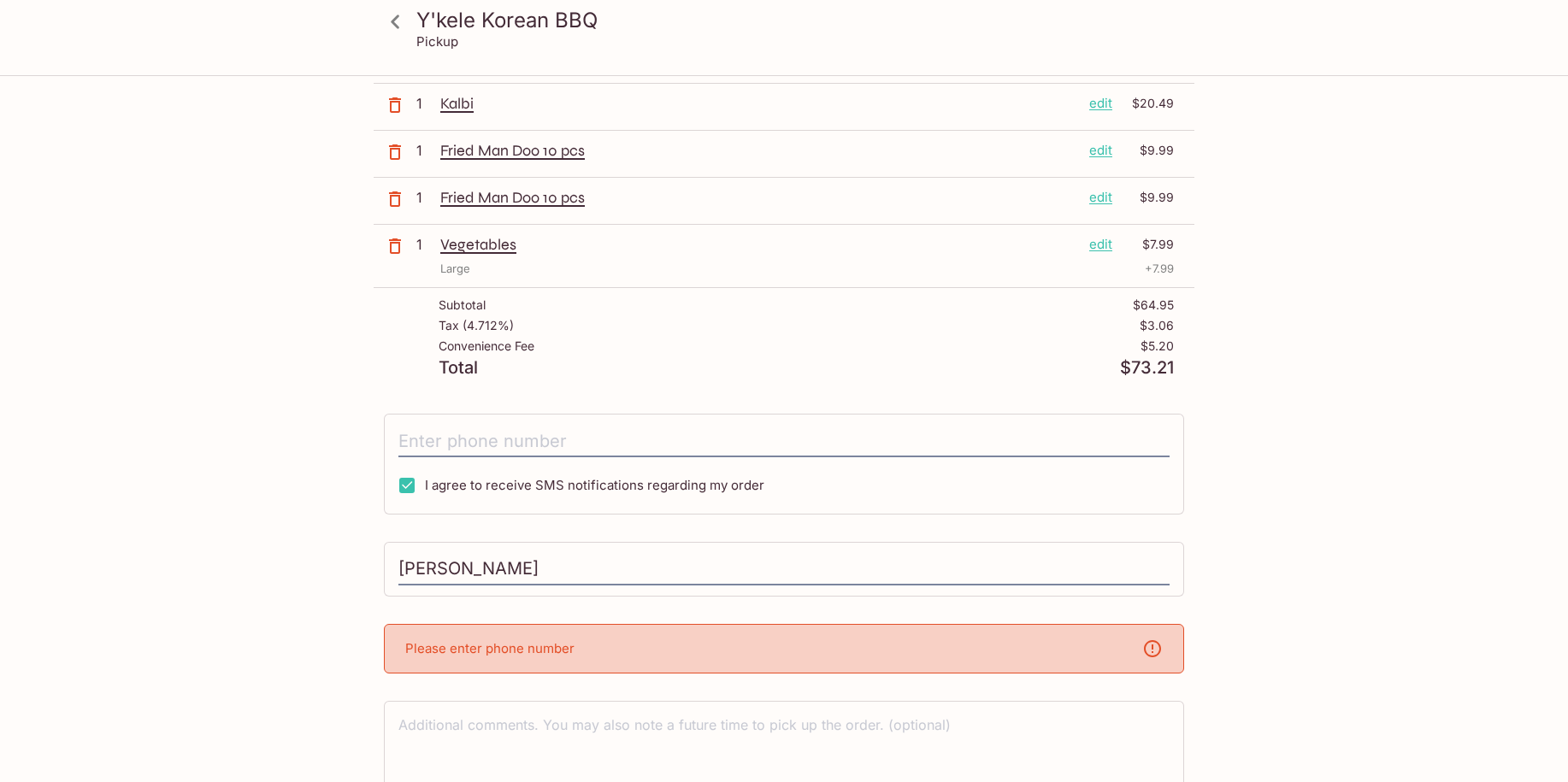
click at [753, 653] on div "Please enter phone number" at bounding box center [783, 649] width 800 height 49
click at [1098, 651] on div "Please enter phone number" at bounding box center [783, 649] width 800 height 49
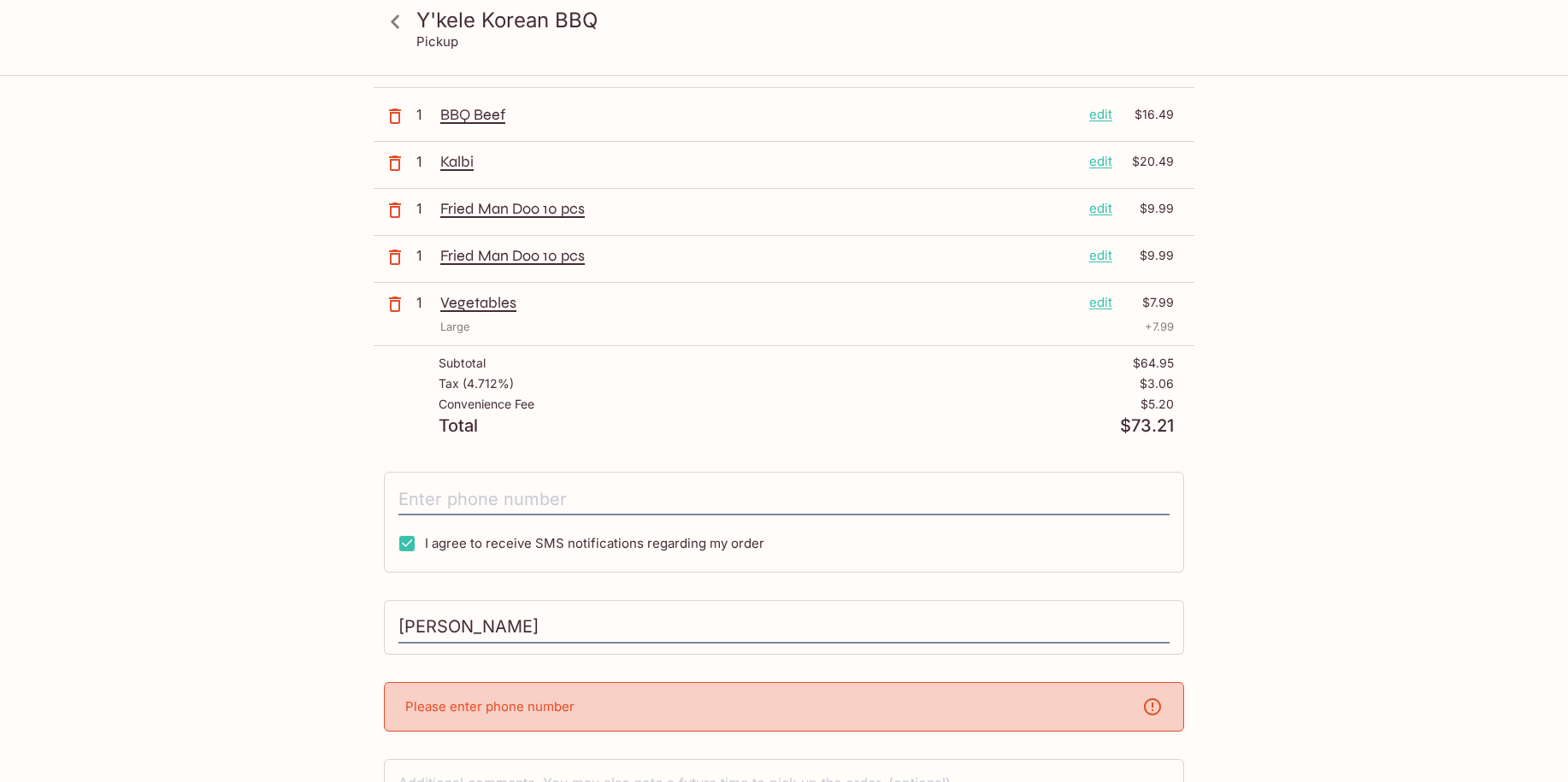
scroll to position [0, 0]
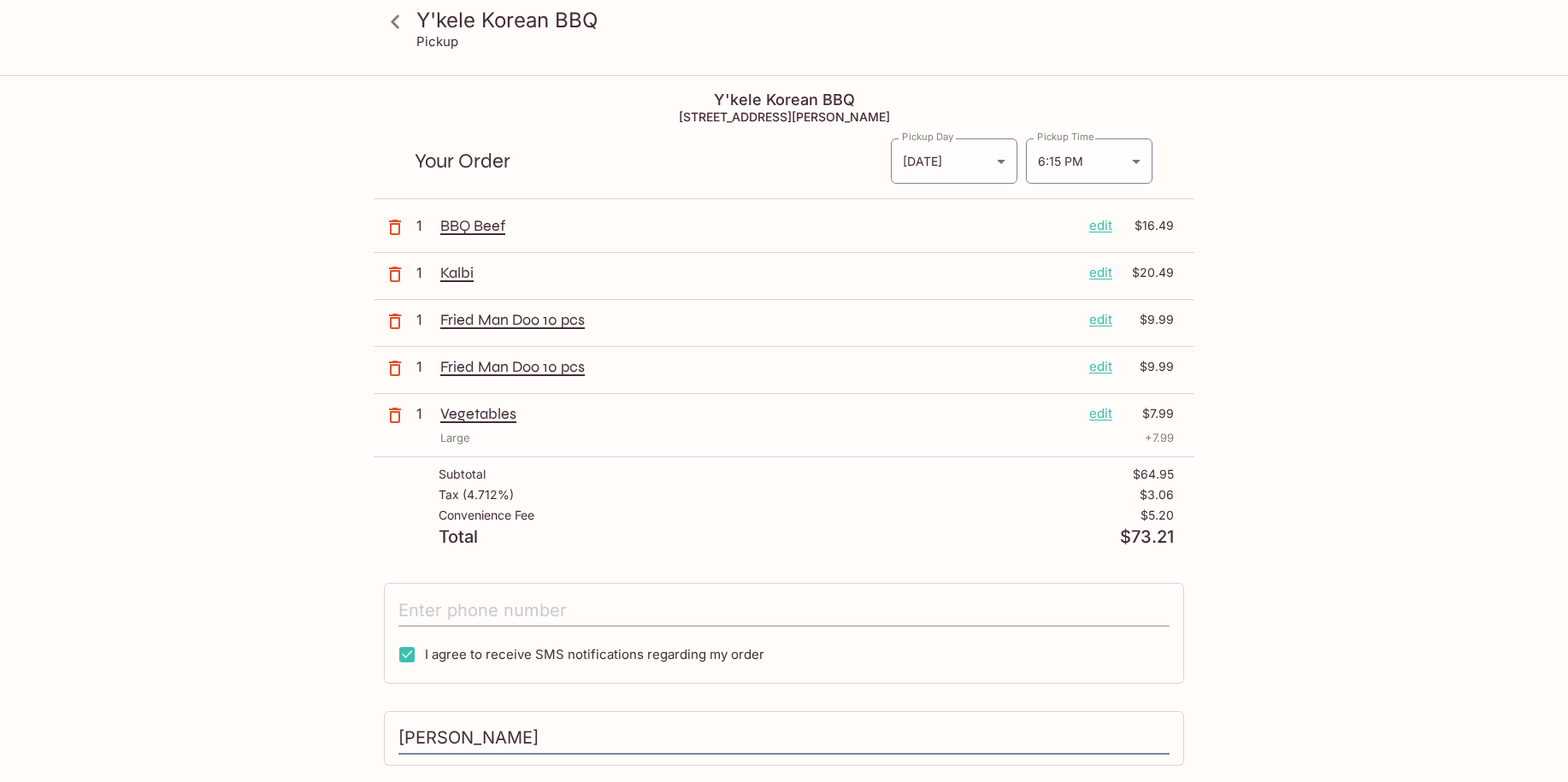
click at [631, 603] on input "tel" at bounding box center [784, 610] width 771 height 32
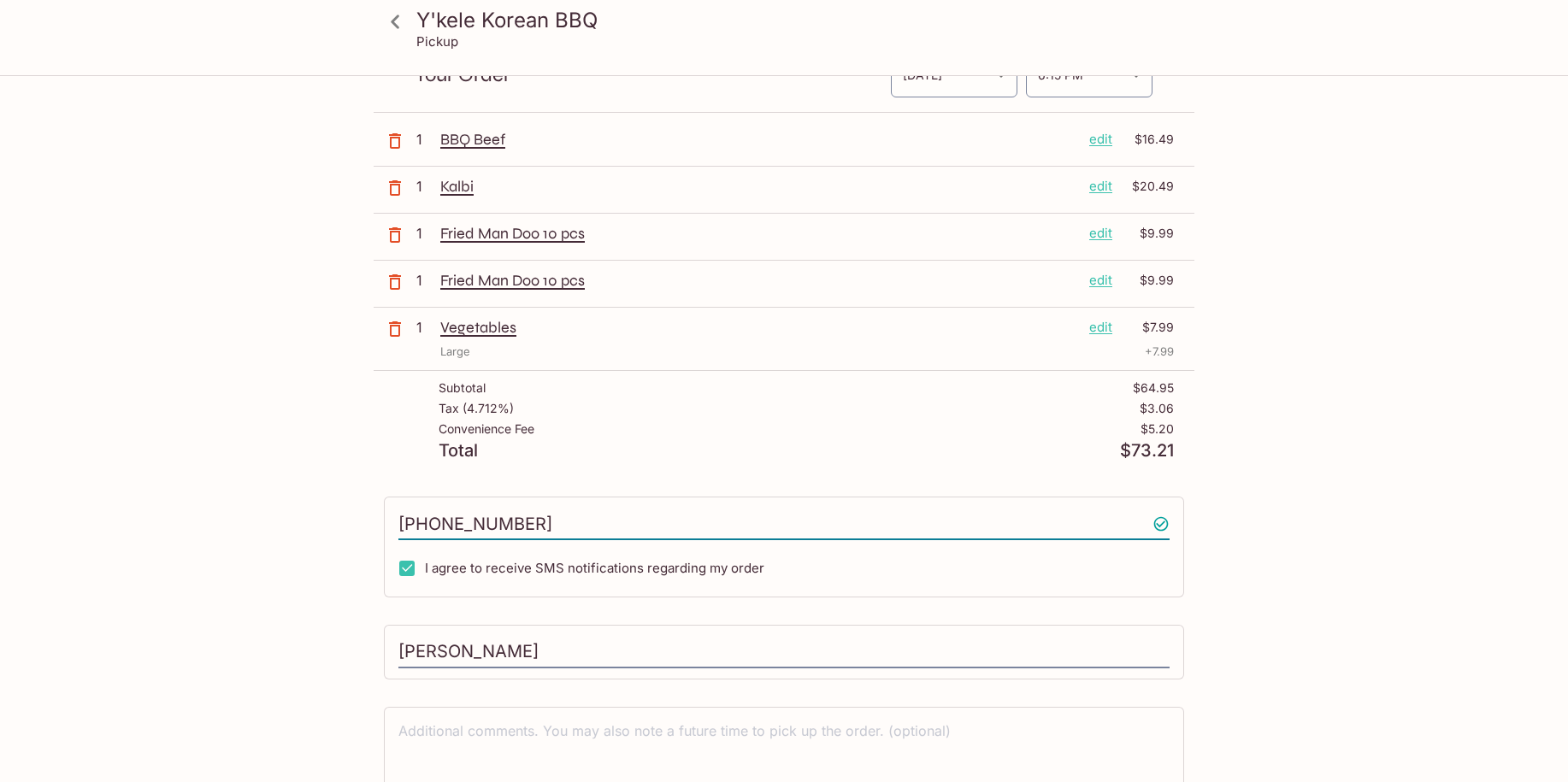
scroll to position [169, 0]
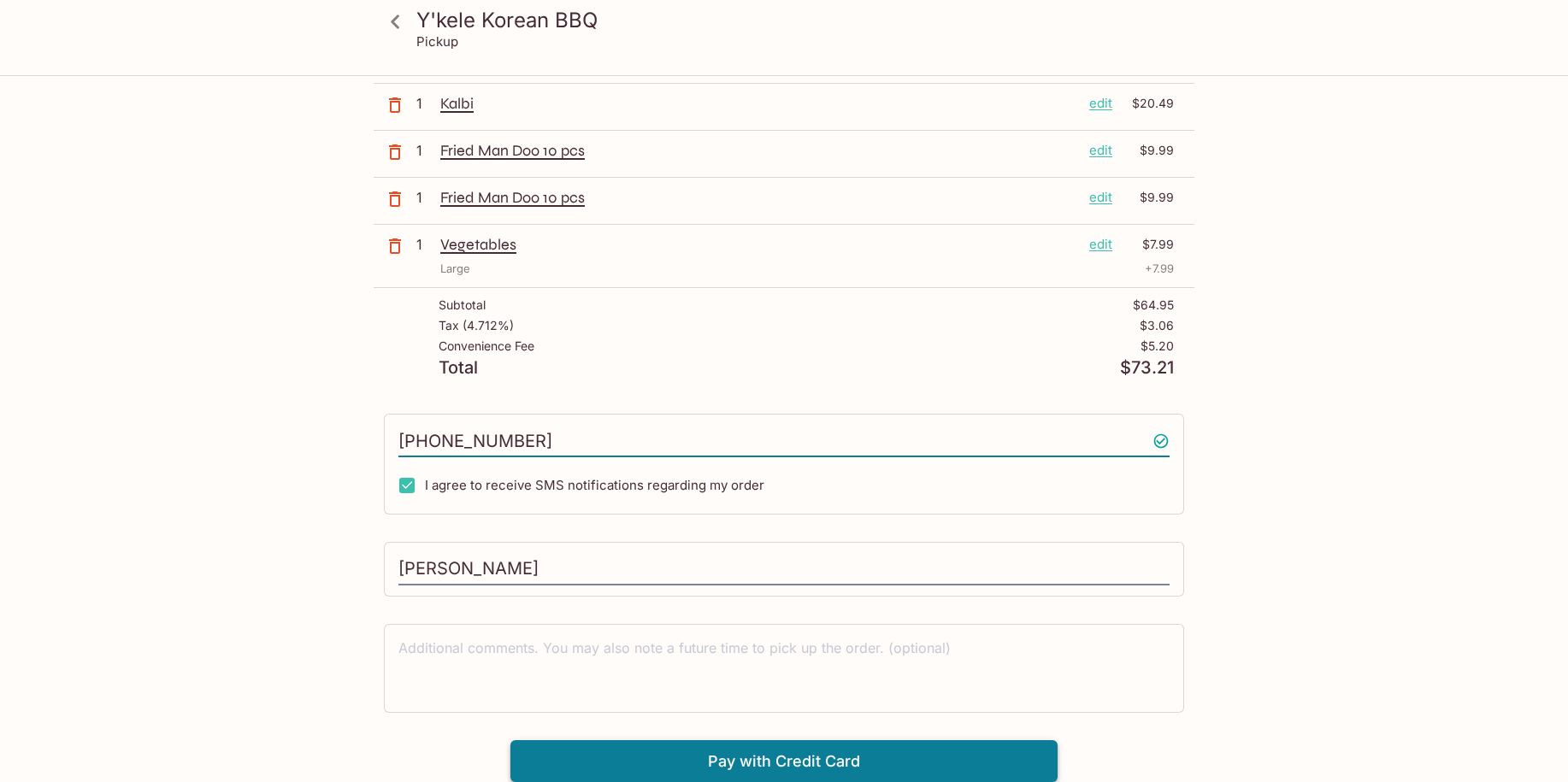
type input "[PHONE_NUMBER]"
click at [733, 759] on button "Pay with Credit Card" at bounding box center [783, 761] width 547 height 43
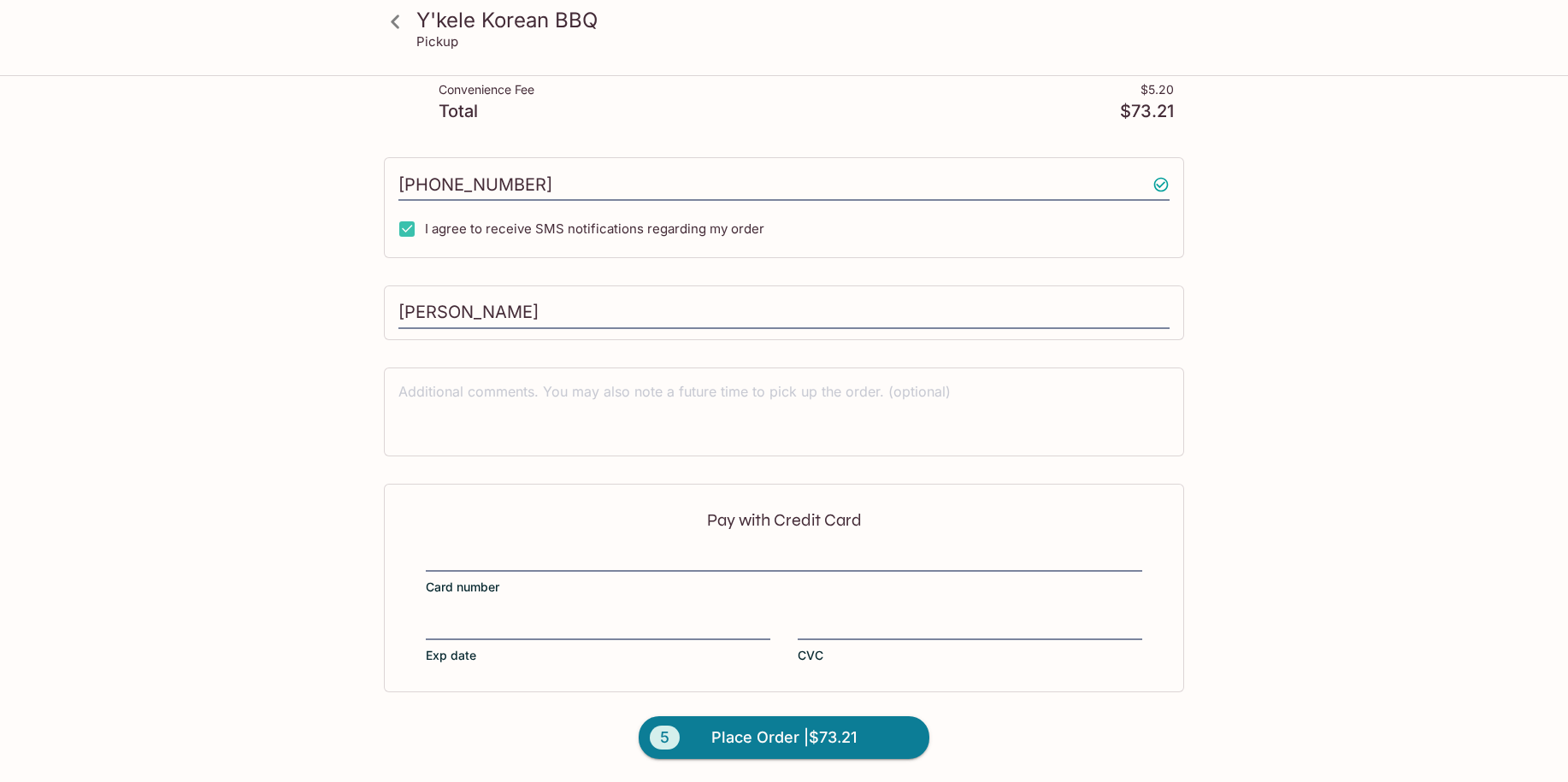
scroll to position [426, 0]
click at [678, 586] on label "Card number" at bounding box center [783, 572] width 716 height 48
click at [678, 550] on input "Card number" at bounding box center [783, 549] width 716 height 1
click at [896, 730] on button "5 Place Order | $73.21" at bounding box center [783, 736] width 290 height 43
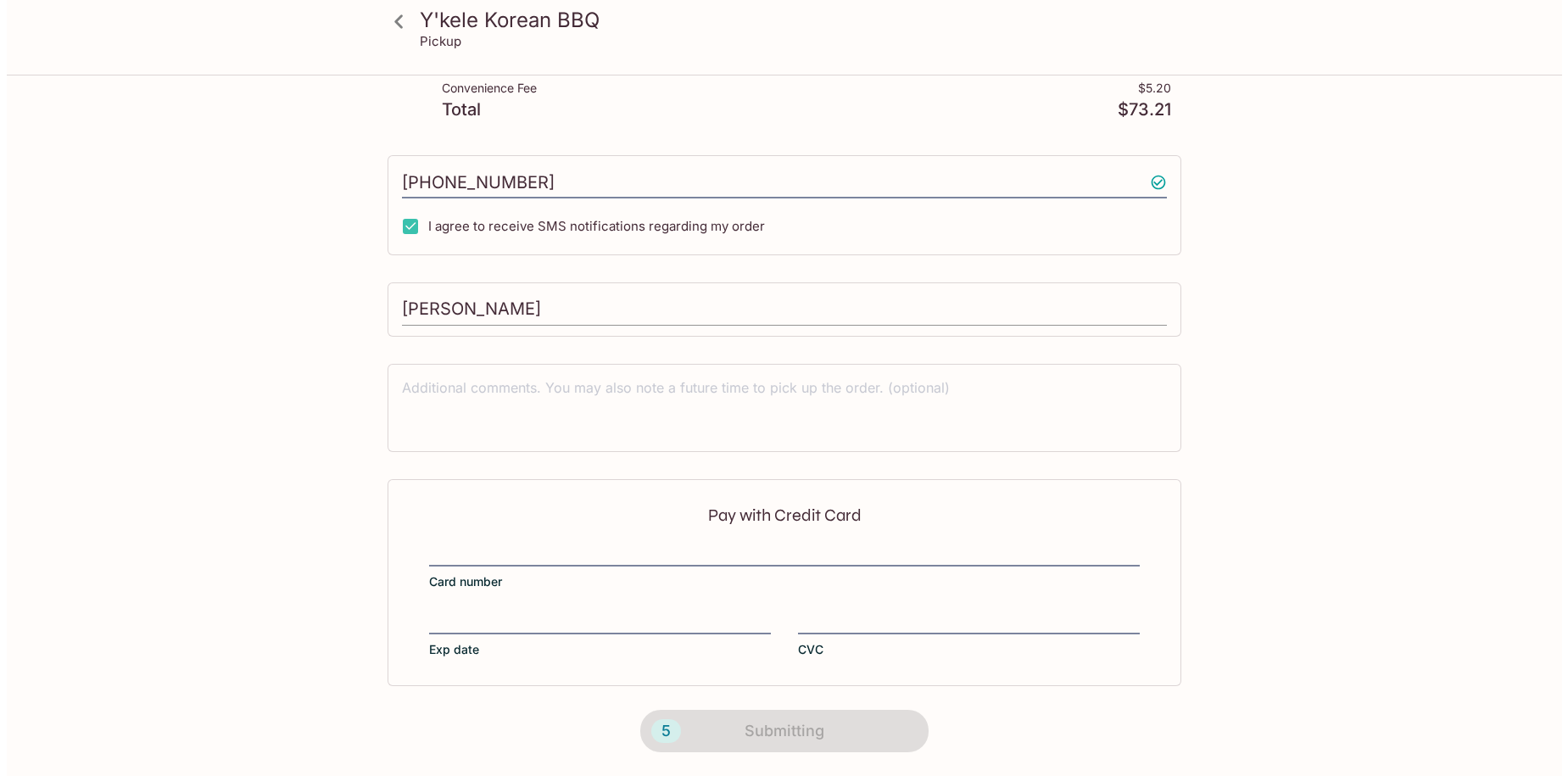
scroll to position [0, 0]
